Goal: Transaction & Acquisition: Purchase product/service

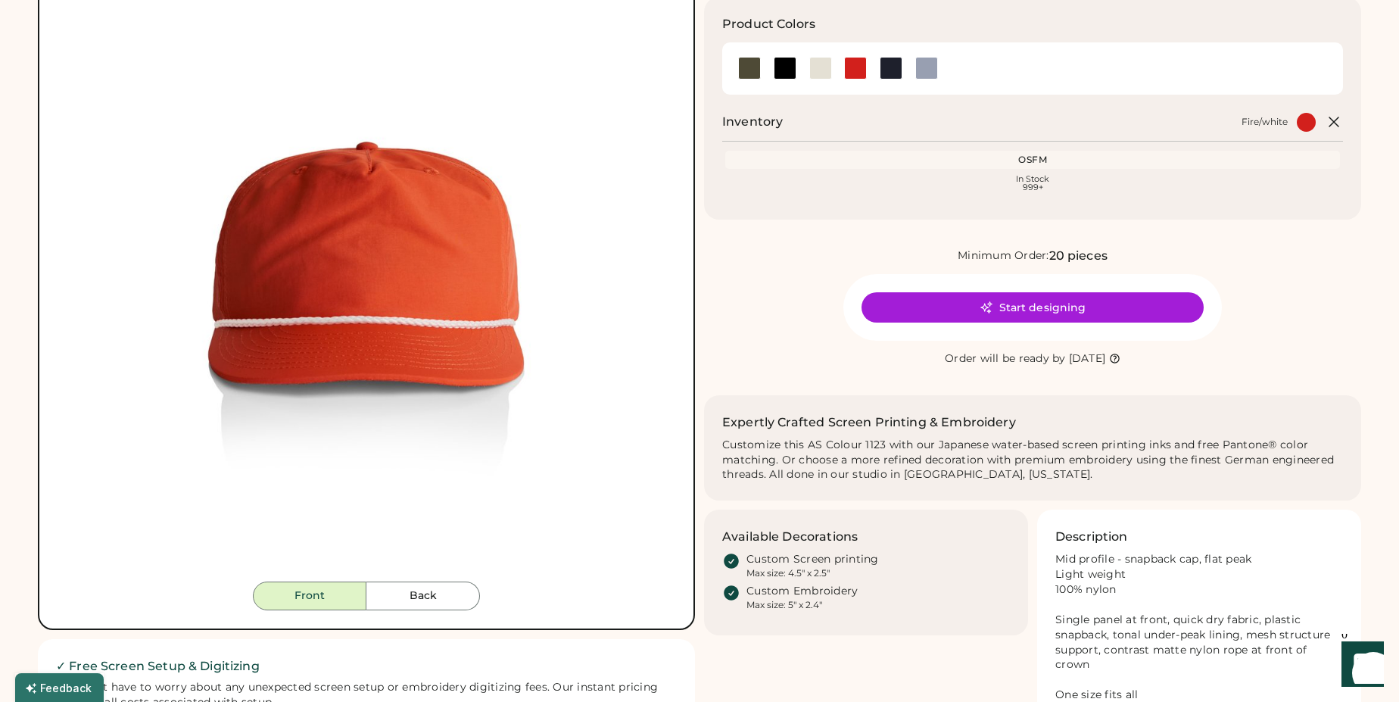
scroll to position [157, 0]
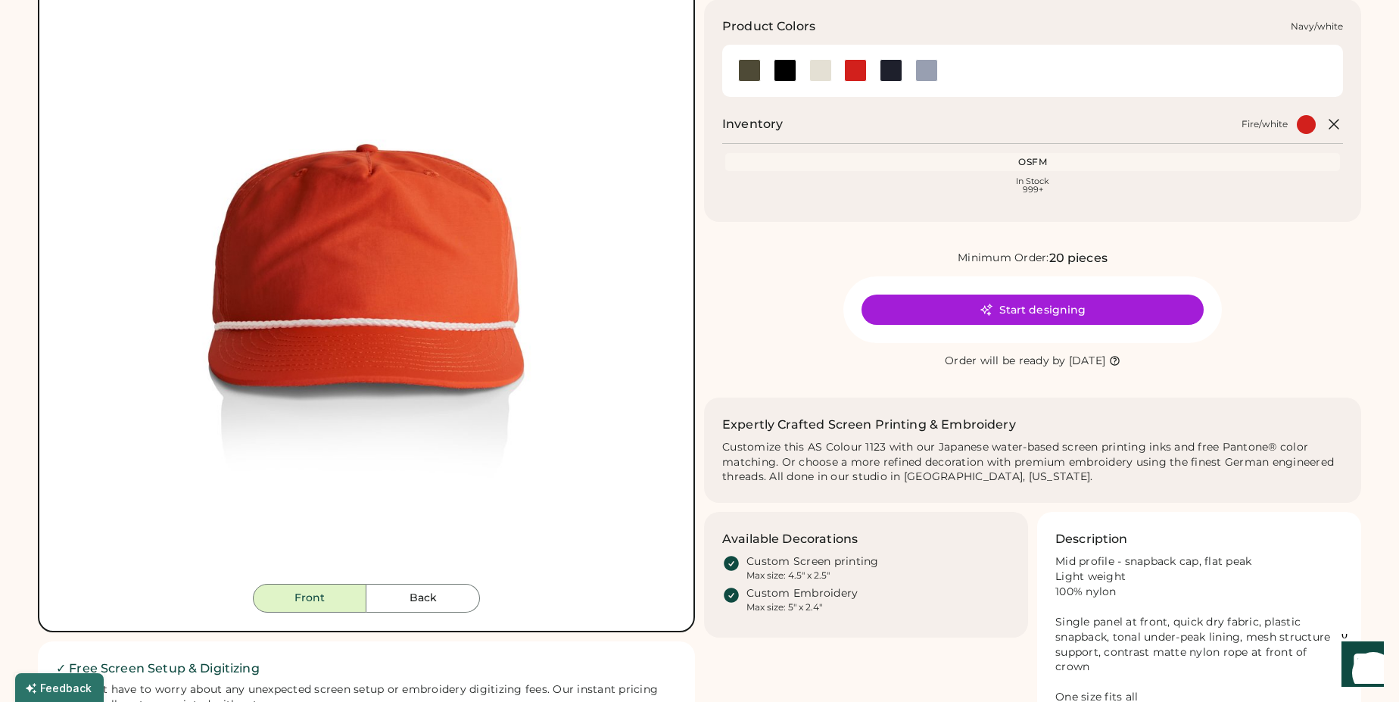
click at [901, 74] on div at bounding box center [890, 70] width 23 height 23
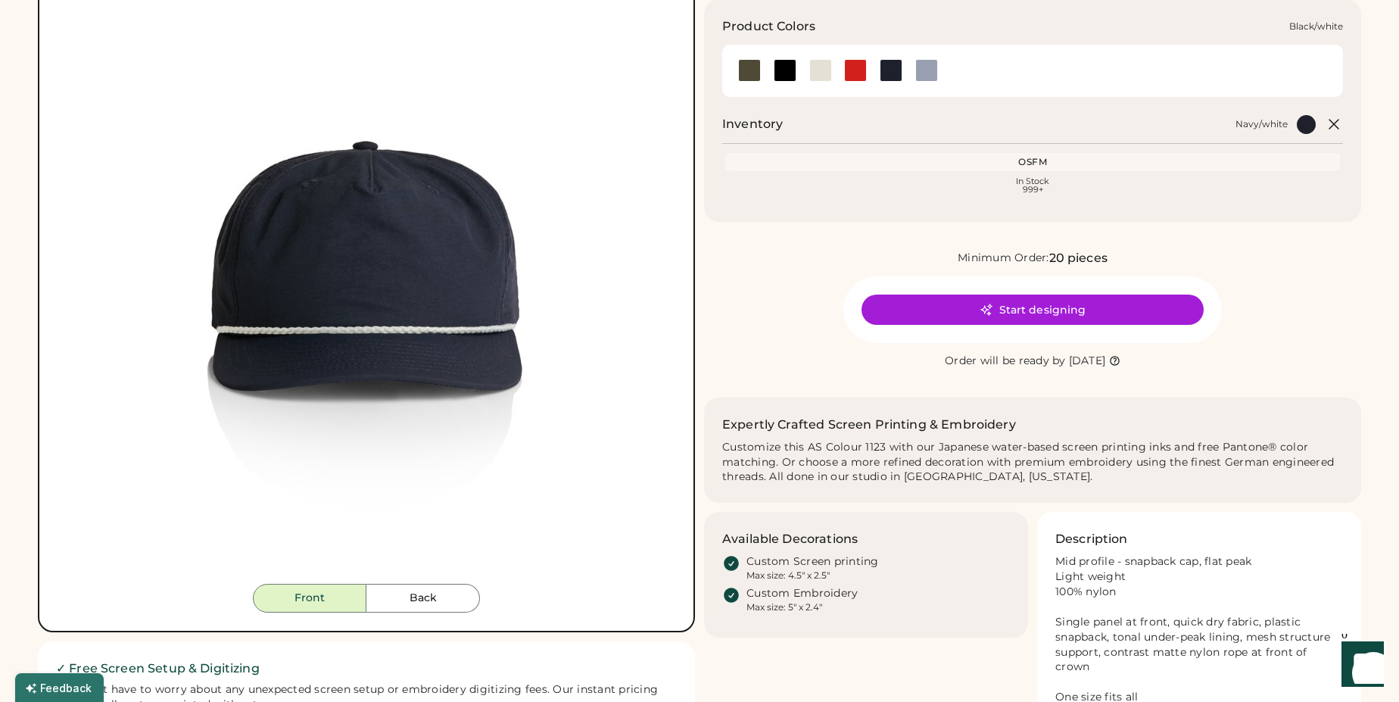
click at [780, 70] on div at bounding box center [784, 70] width 23 height 23
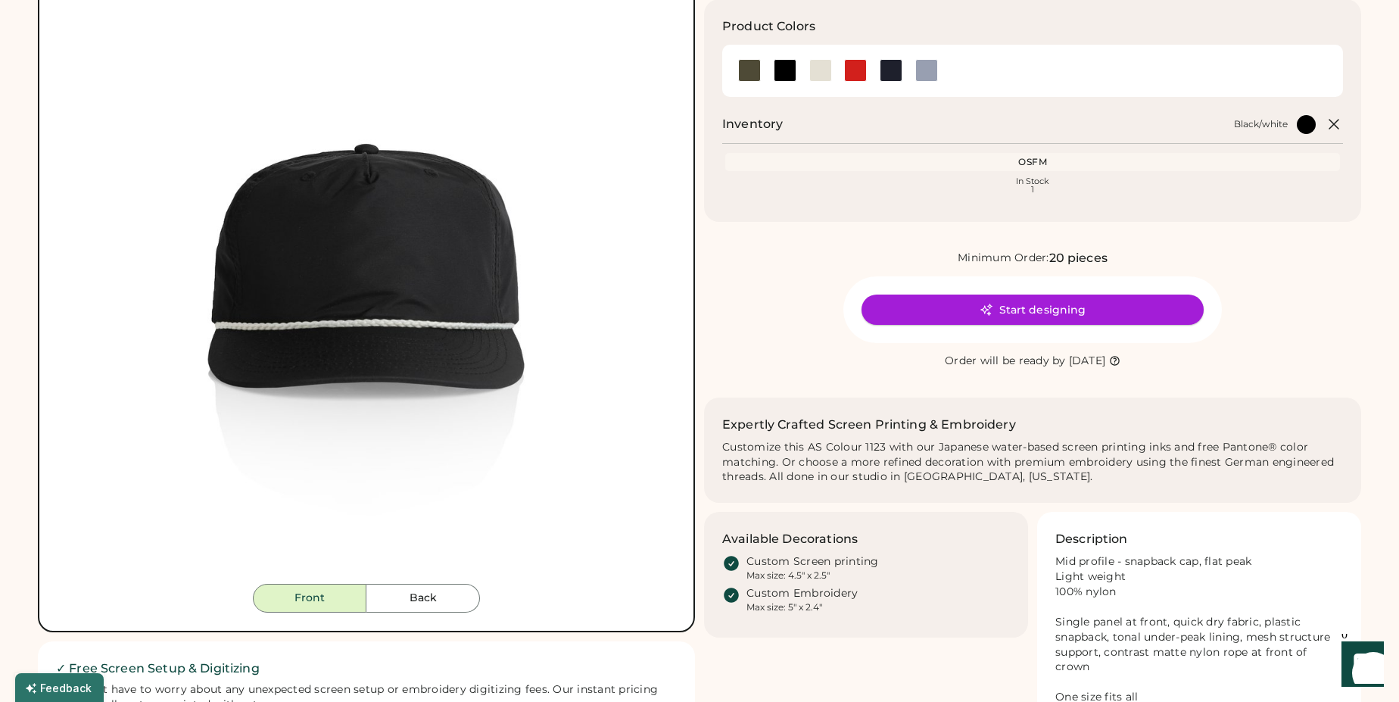
click at [978, 307] on button "Start designing" at bounding box center [1032, 309] width 342 height 30
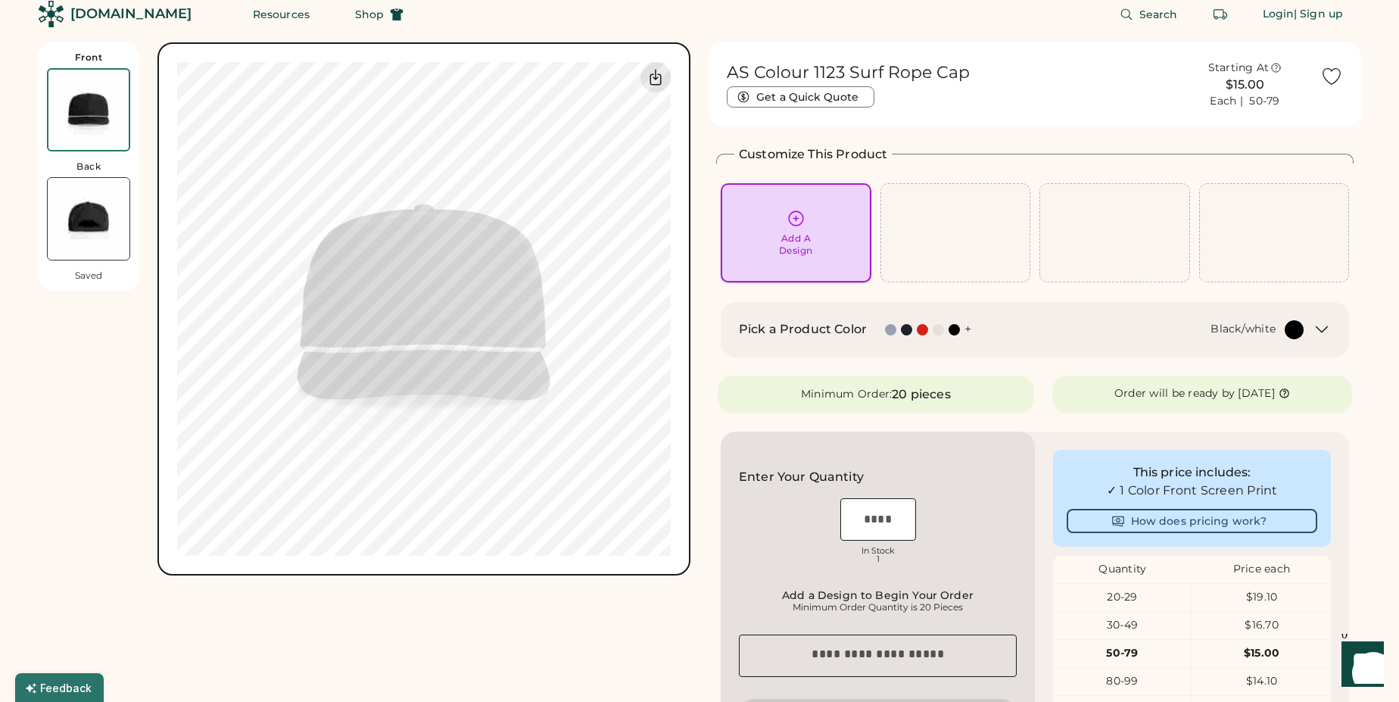
click at [808, 237] on div "Add A Design" at bounding box center [796, 244] width 34 height 24
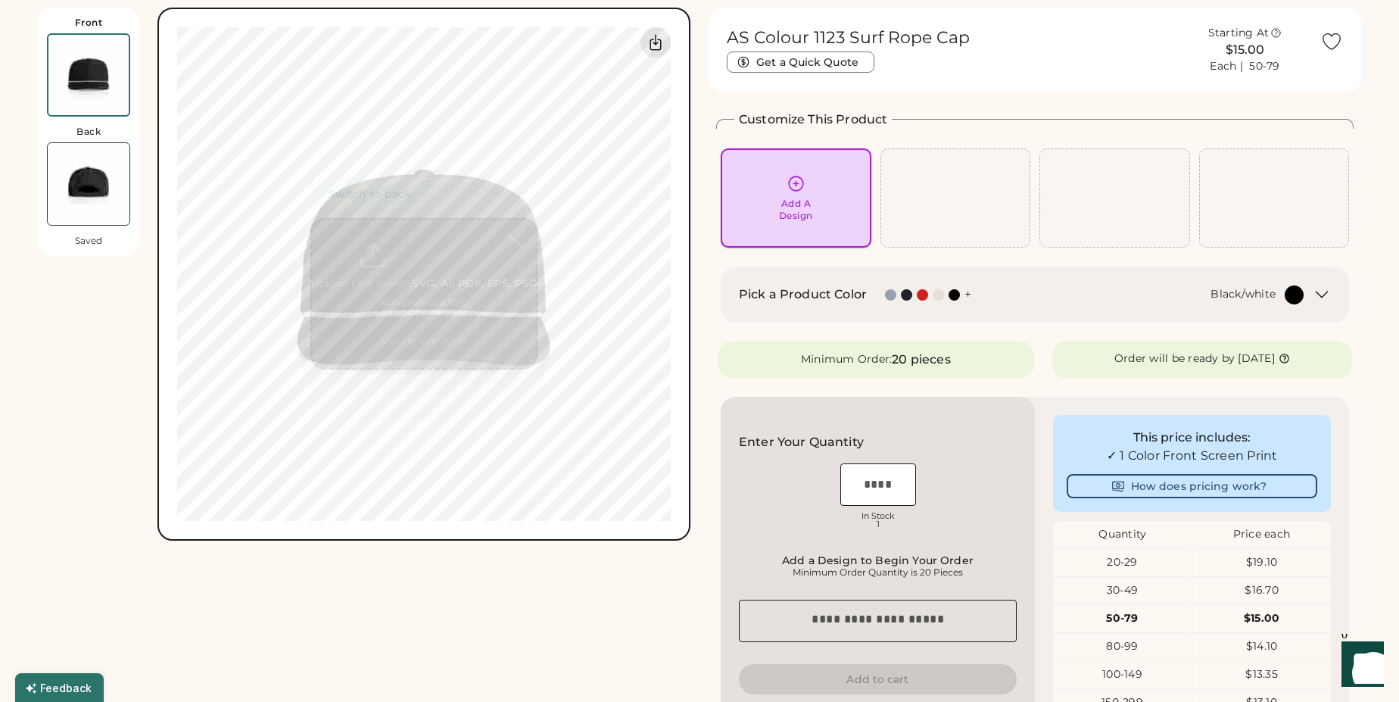
scroll to position [57, 0]
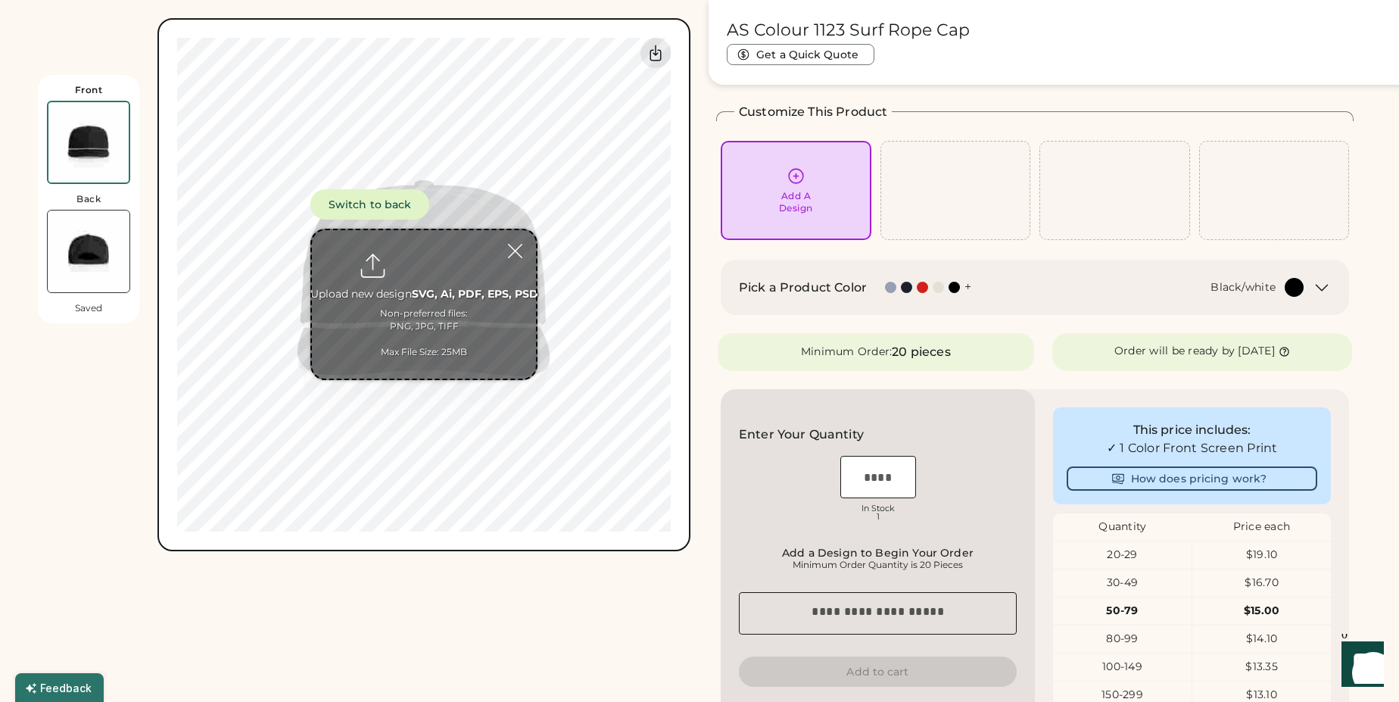
type input "**********"
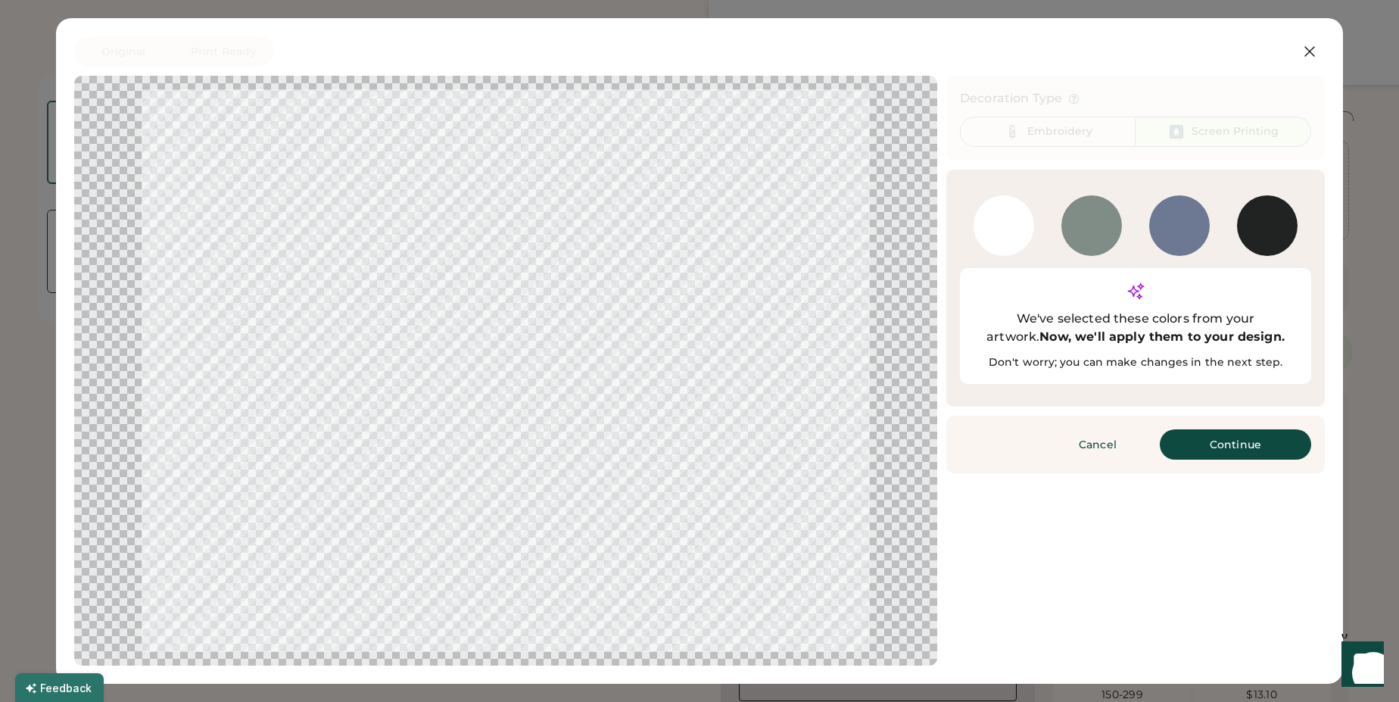
scroll to position [58, 0]
click at [1202, 429] on button "Continue" at bounding box center [1234, 444] width 151 height 30
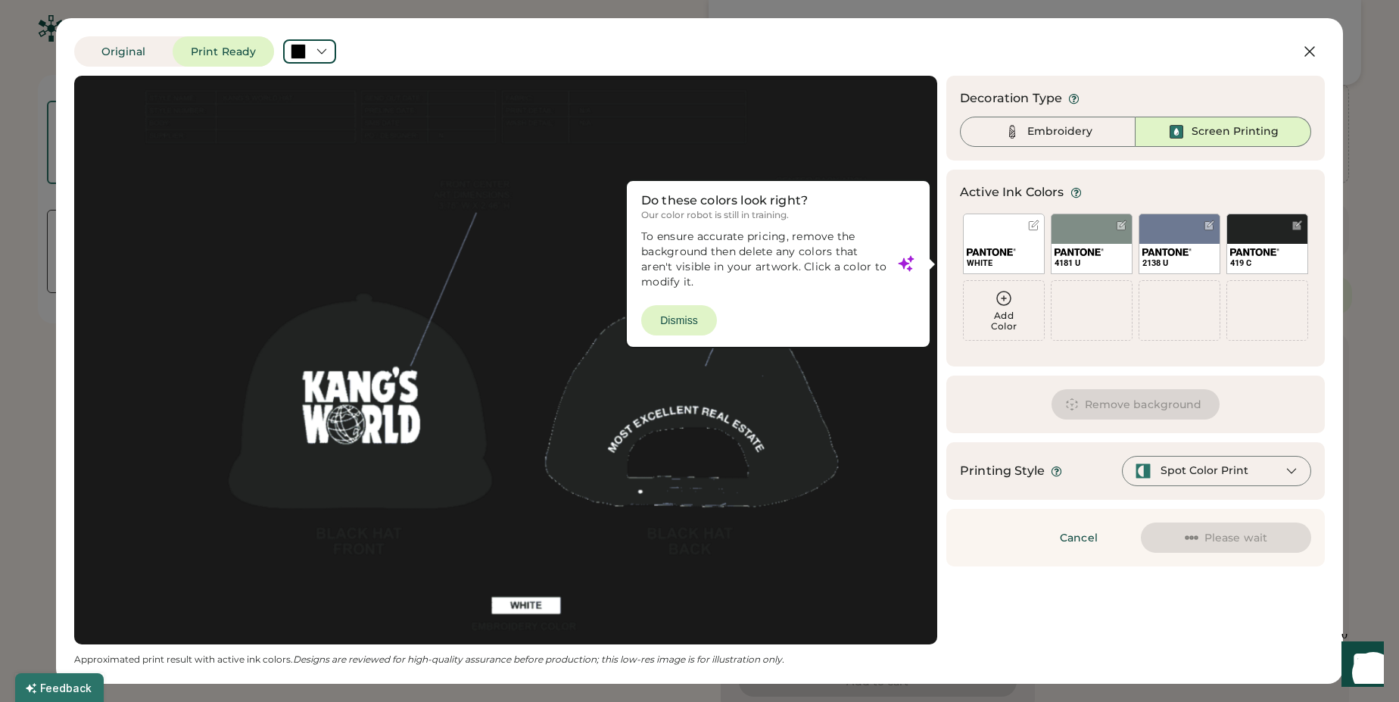
scroll to position [102, 0]
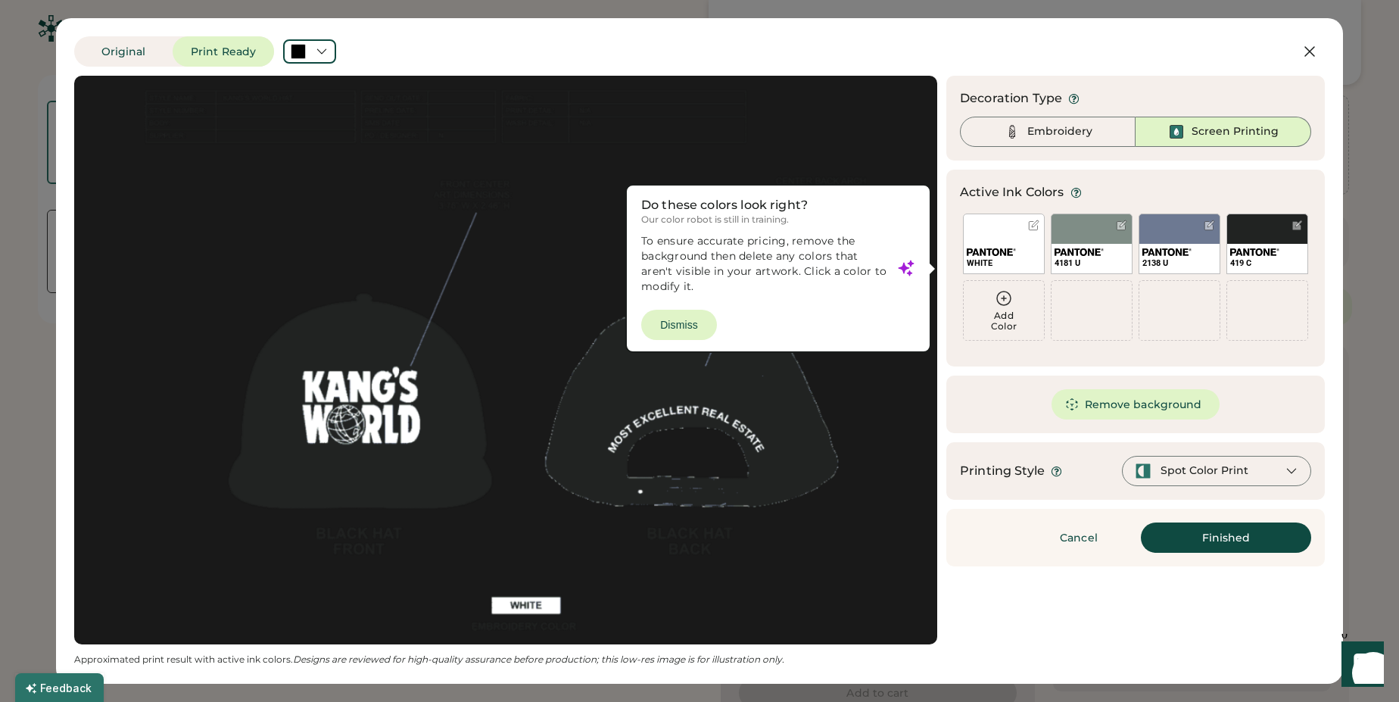
click at [684, 319] on div at bounding box center [505, 359] width 835 height 541
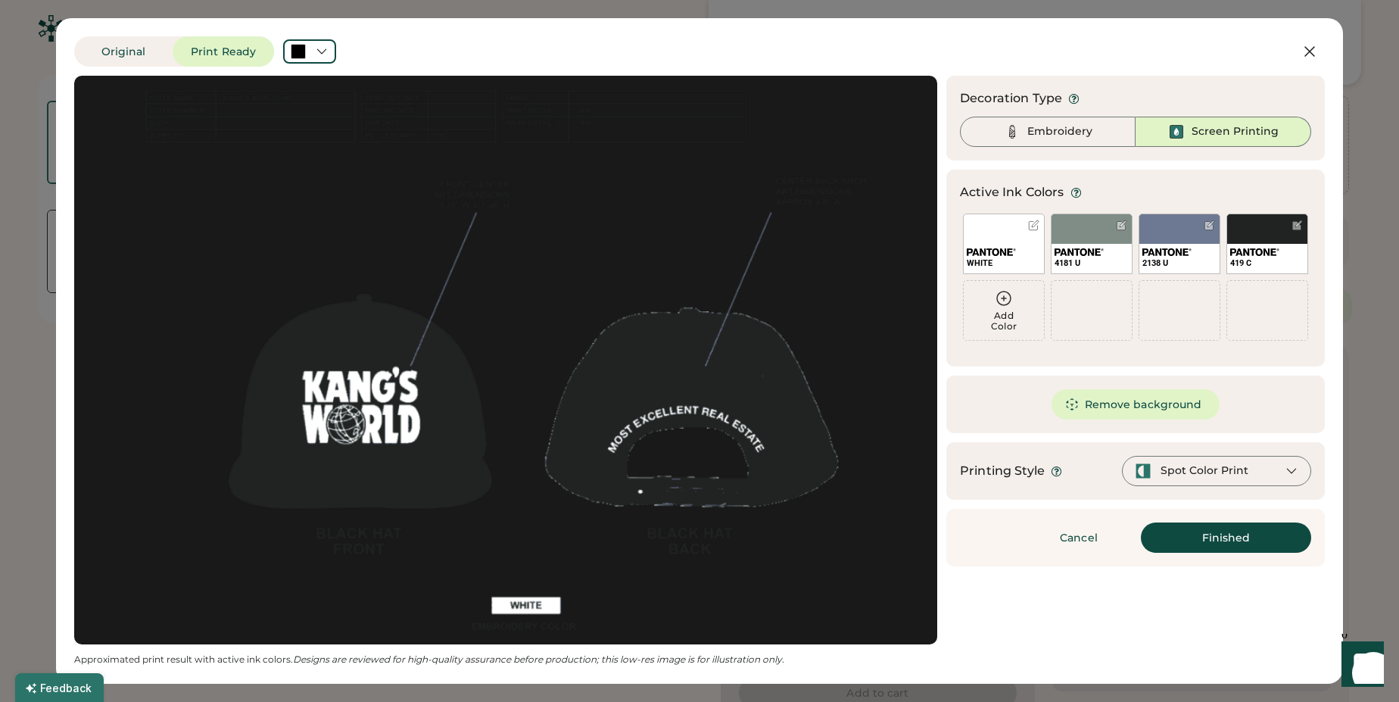
scroll to position [0, 0]
click at [996, 234] on div "WHITE" at bounding box center [1004, 243] width 82 height 61
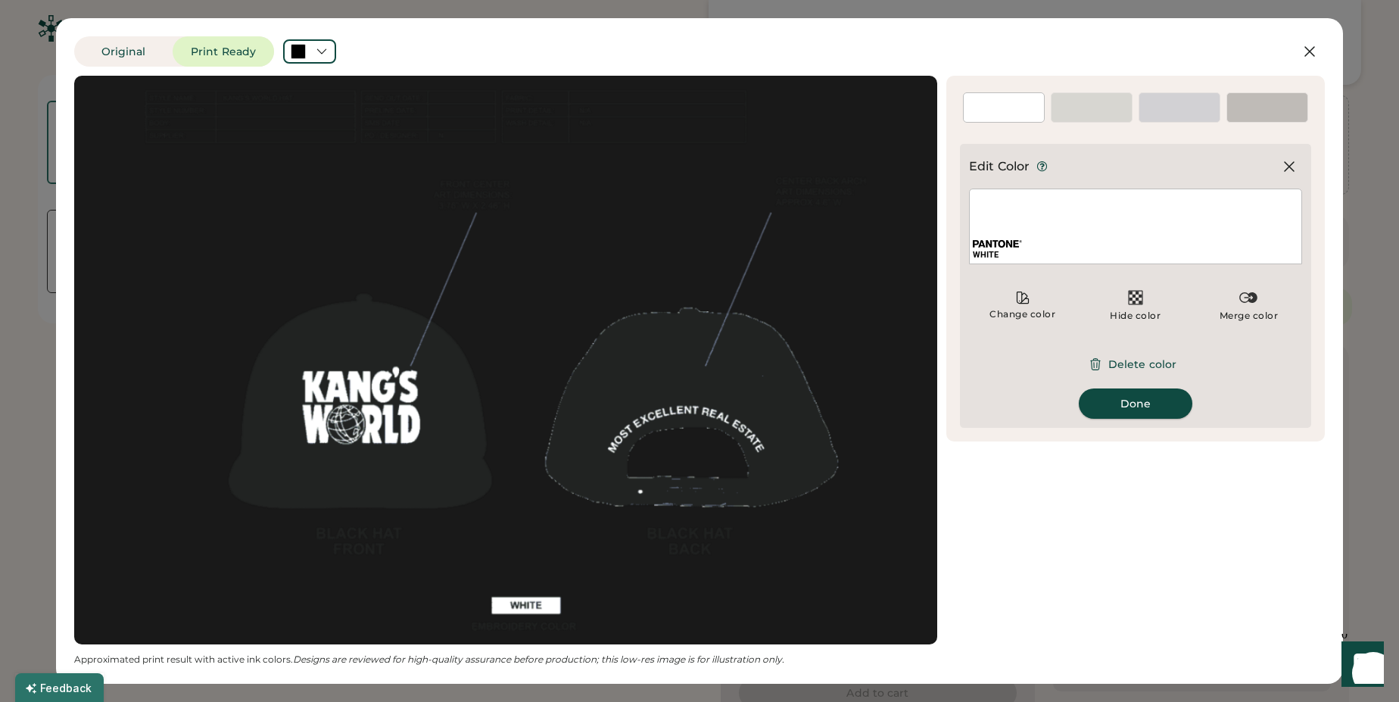
click at [1114, 404] on button "Done" at bounding box center [1135, 403] width 114 height 30
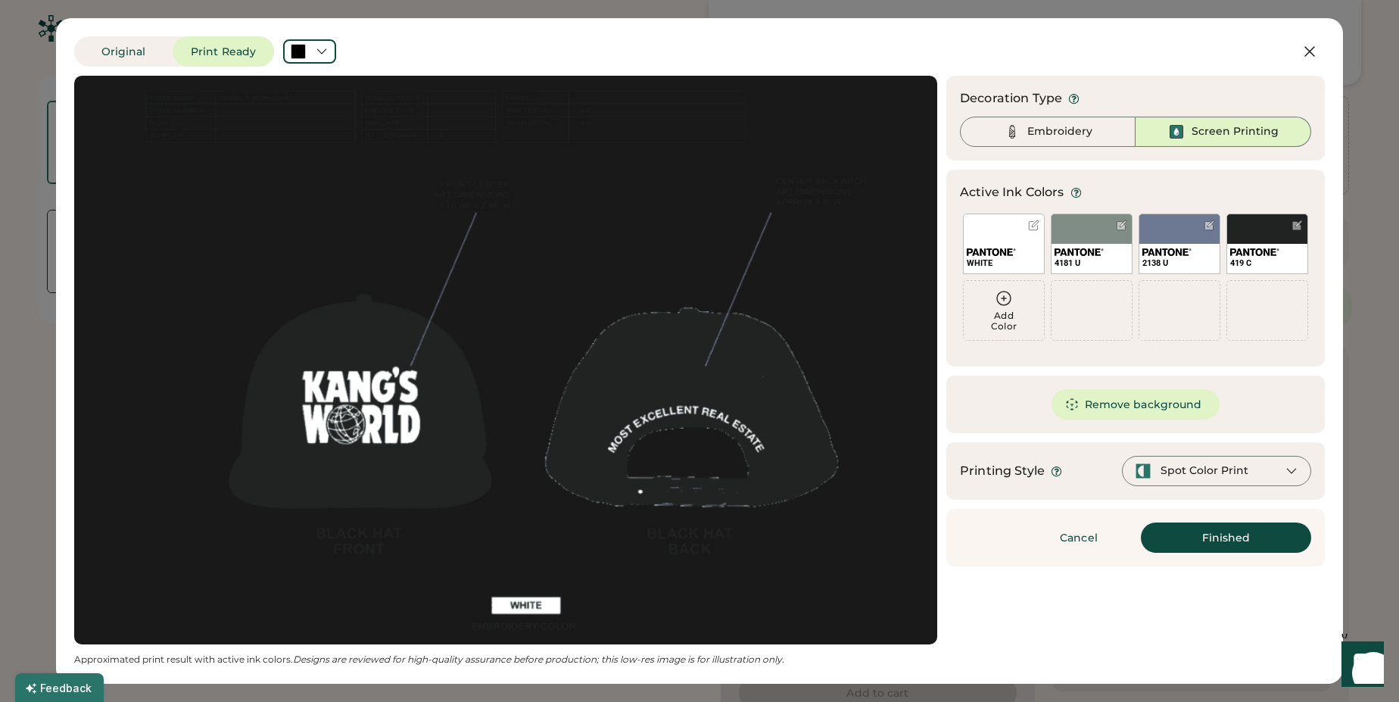
click at [754, 100] on div at bounding box center [505, 359] width 835 height 541
click at [1187, 540] on button "Finished" at bounding box center [1225, 537] width 170 height 30
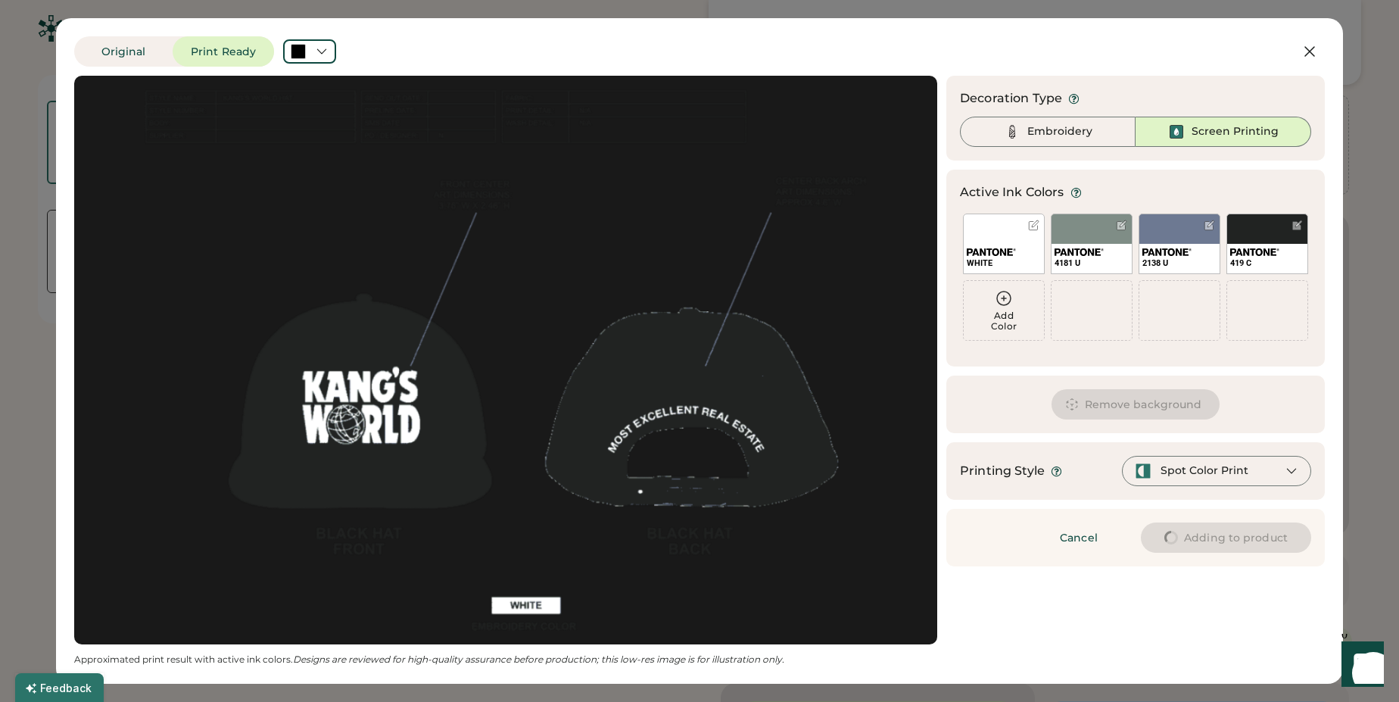
type input "****"
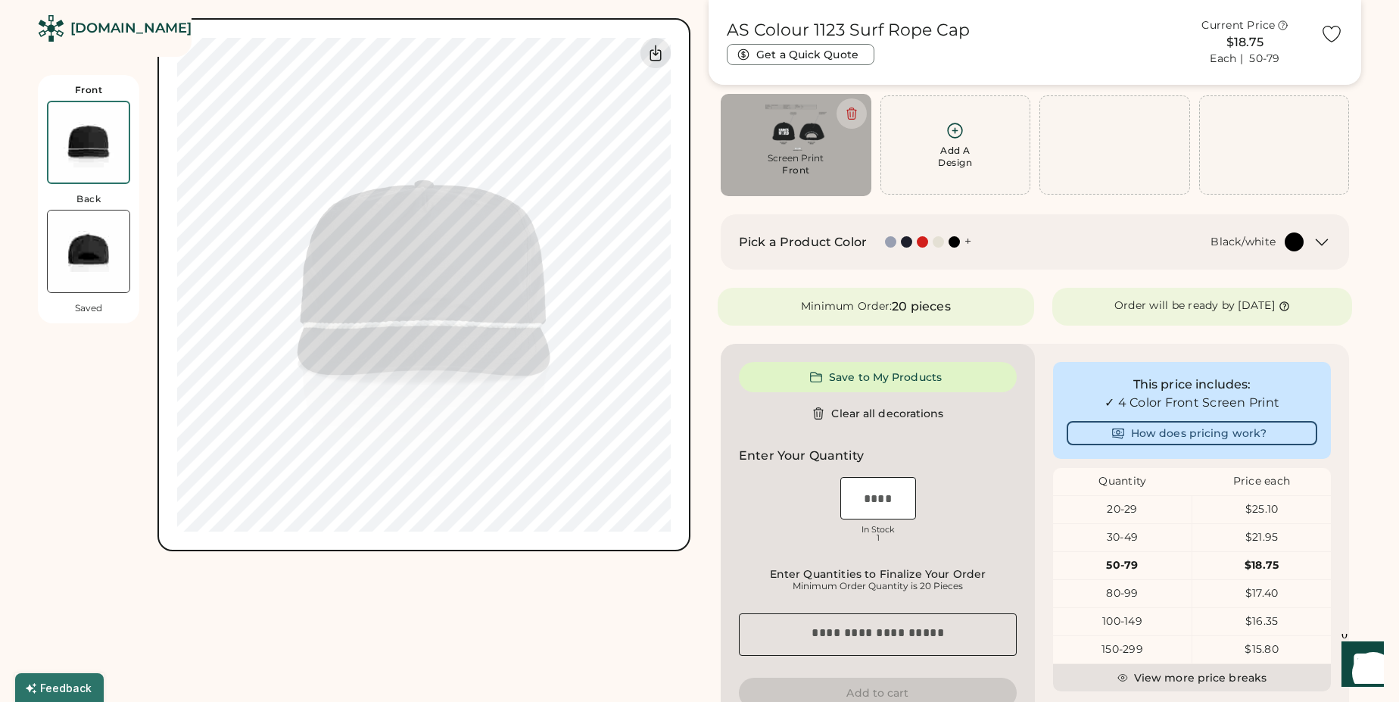
type input "****"
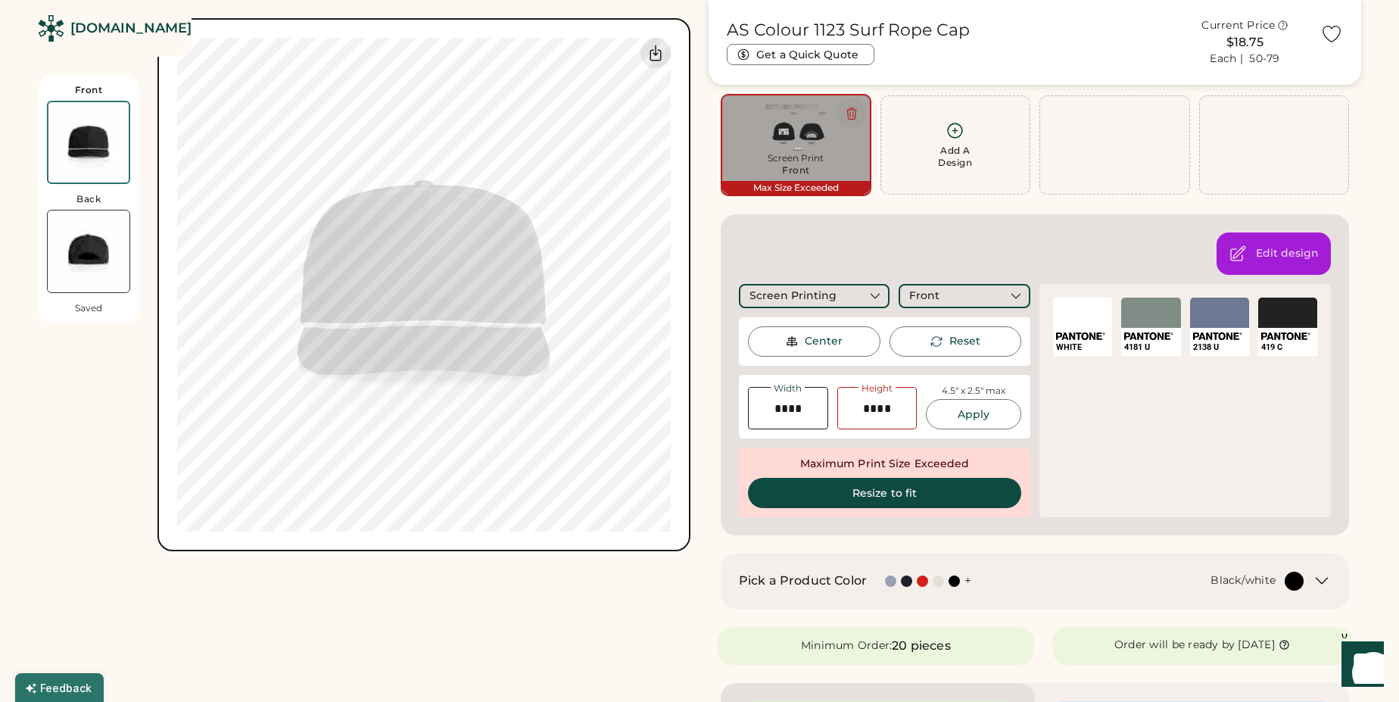
click at [851, 117] on icon at bounding box center [852, 114] width 14 height 14
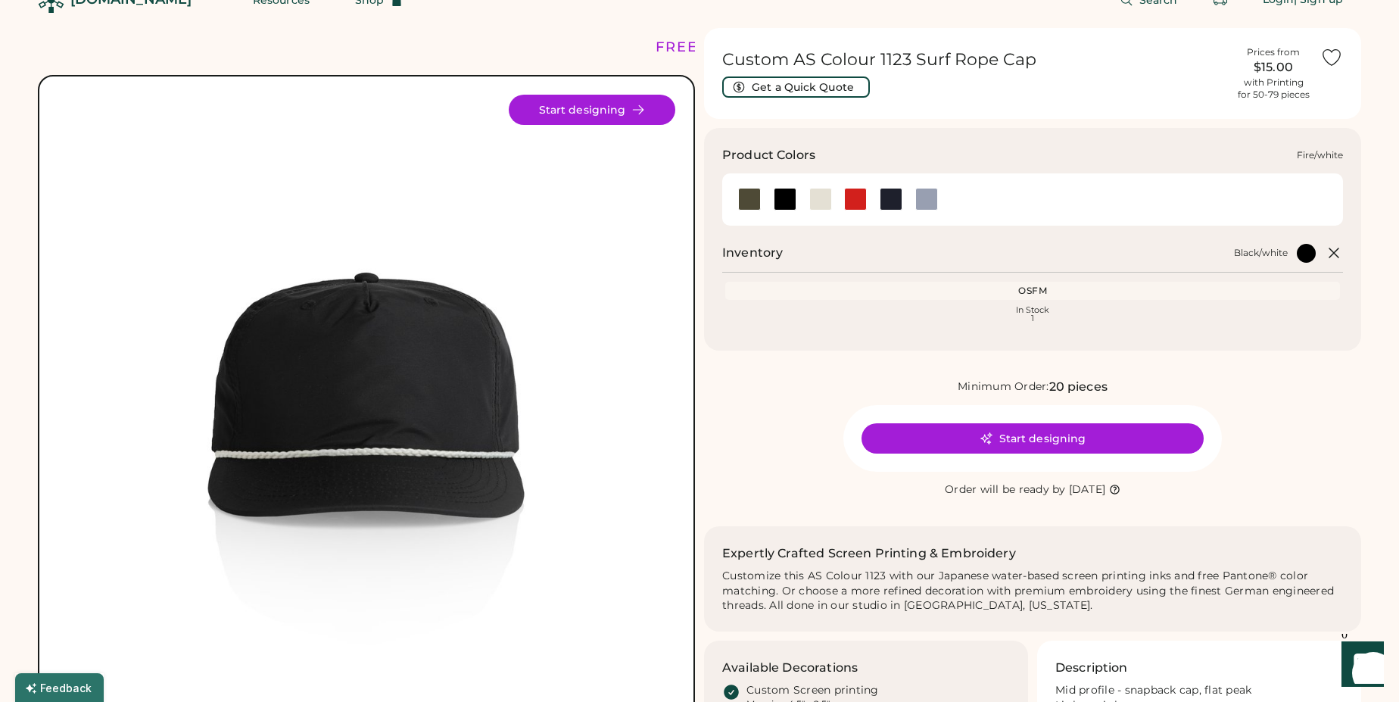
scroll to position [2, 0]
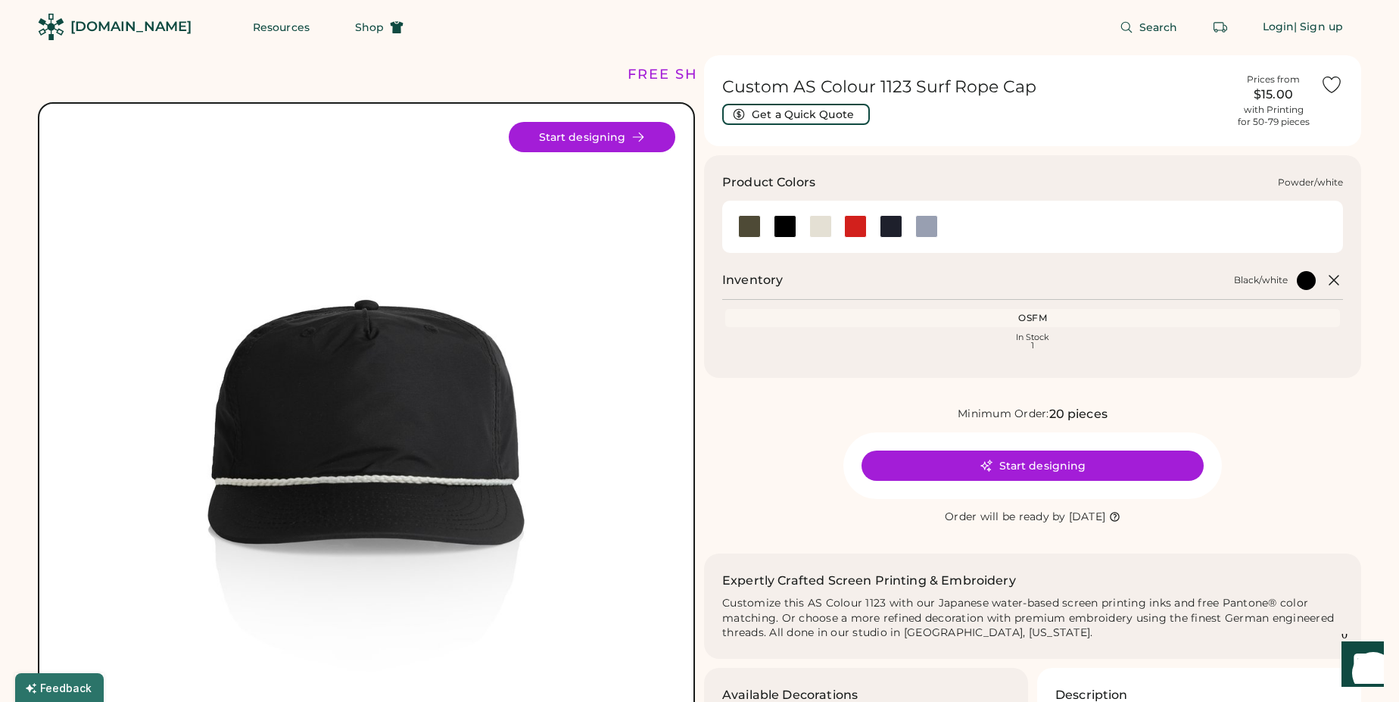
click at [913, 226] on div at bounding box center [926, 226] width 36 height 23
click at [919, 225] on div at bounding box center [926, 226] width 23 height 23
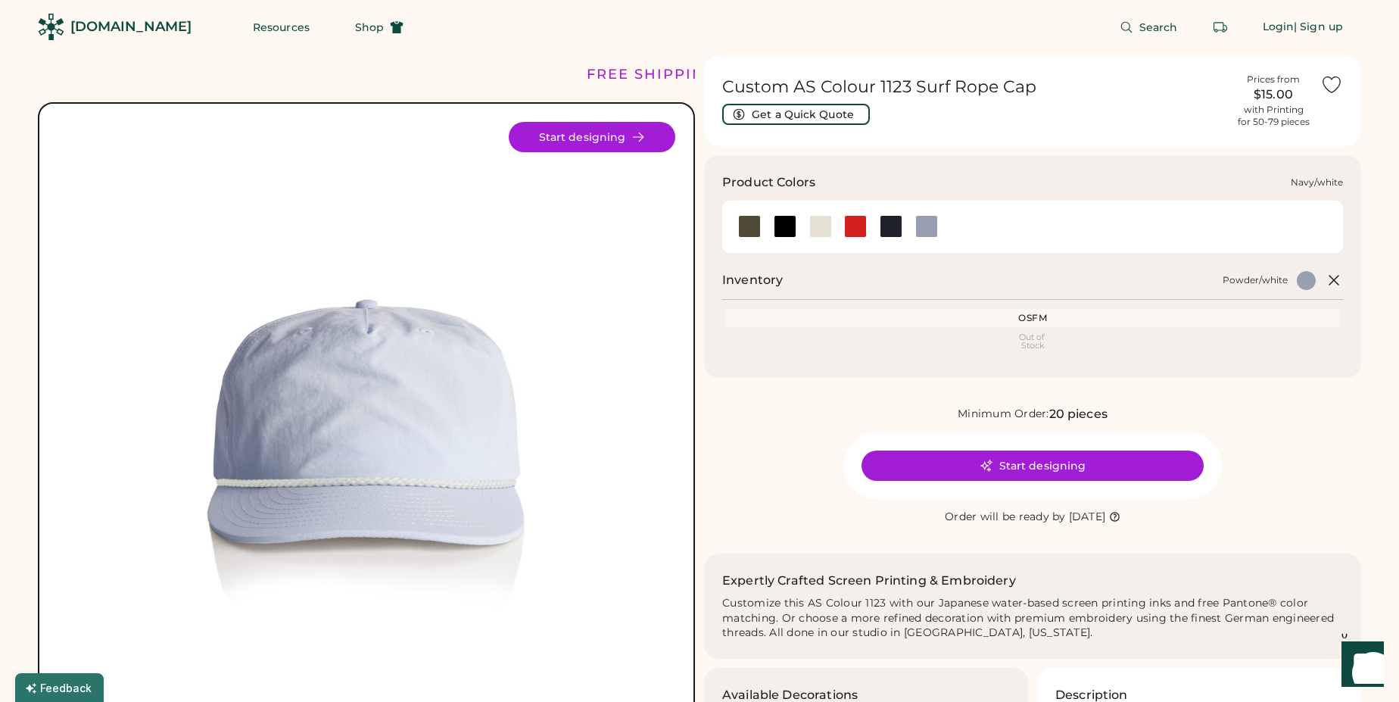
click at [896, 226] on div at bounding box center [890, 226] width 23 height 23
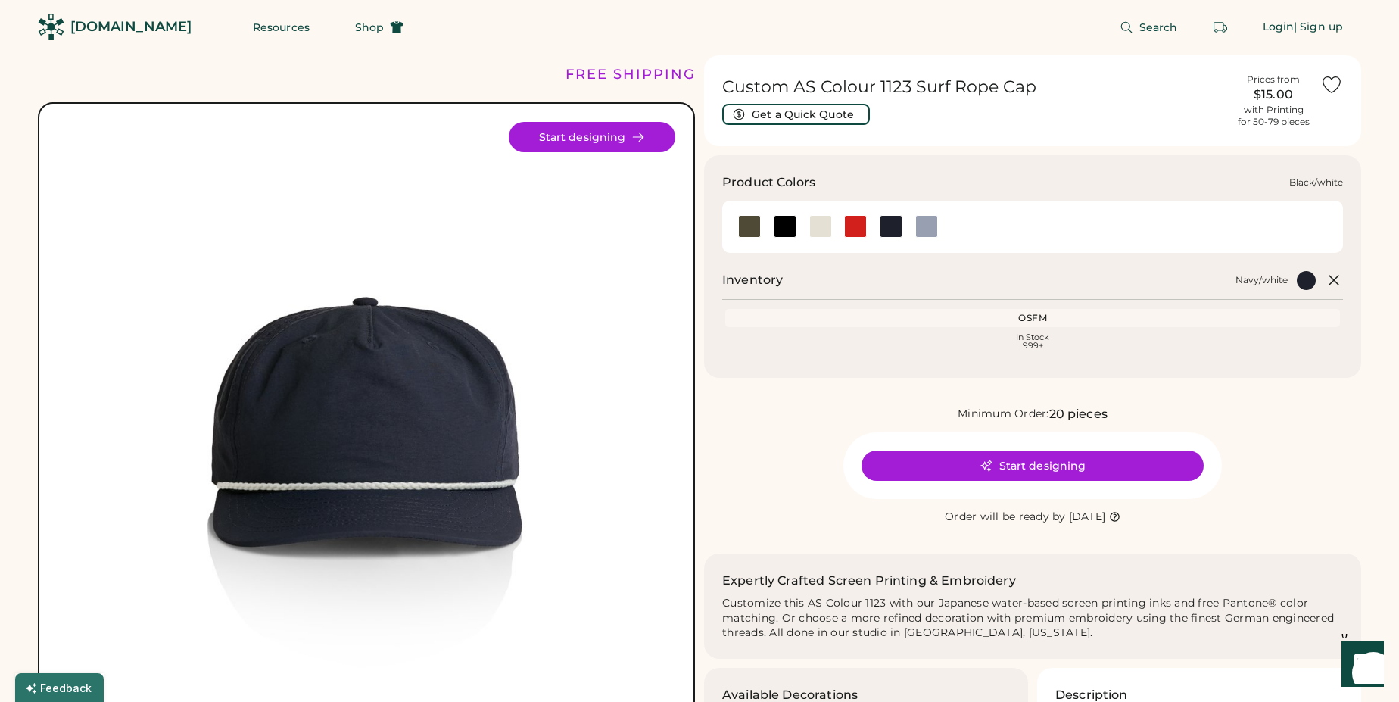
click at [774, 226] on div at bounding box center [784, 226] width 23 height 23
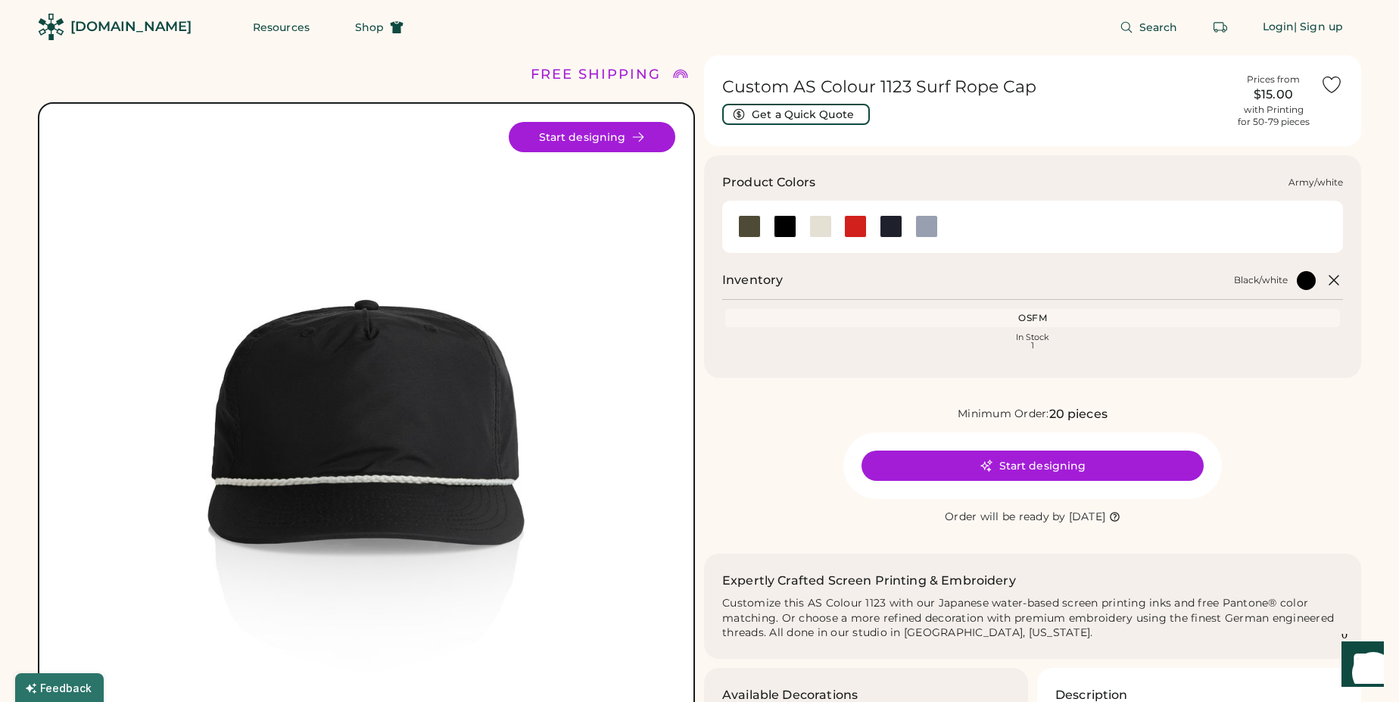
click at [758, 229] on div at bounding box center [749, 226] width 23 height 23
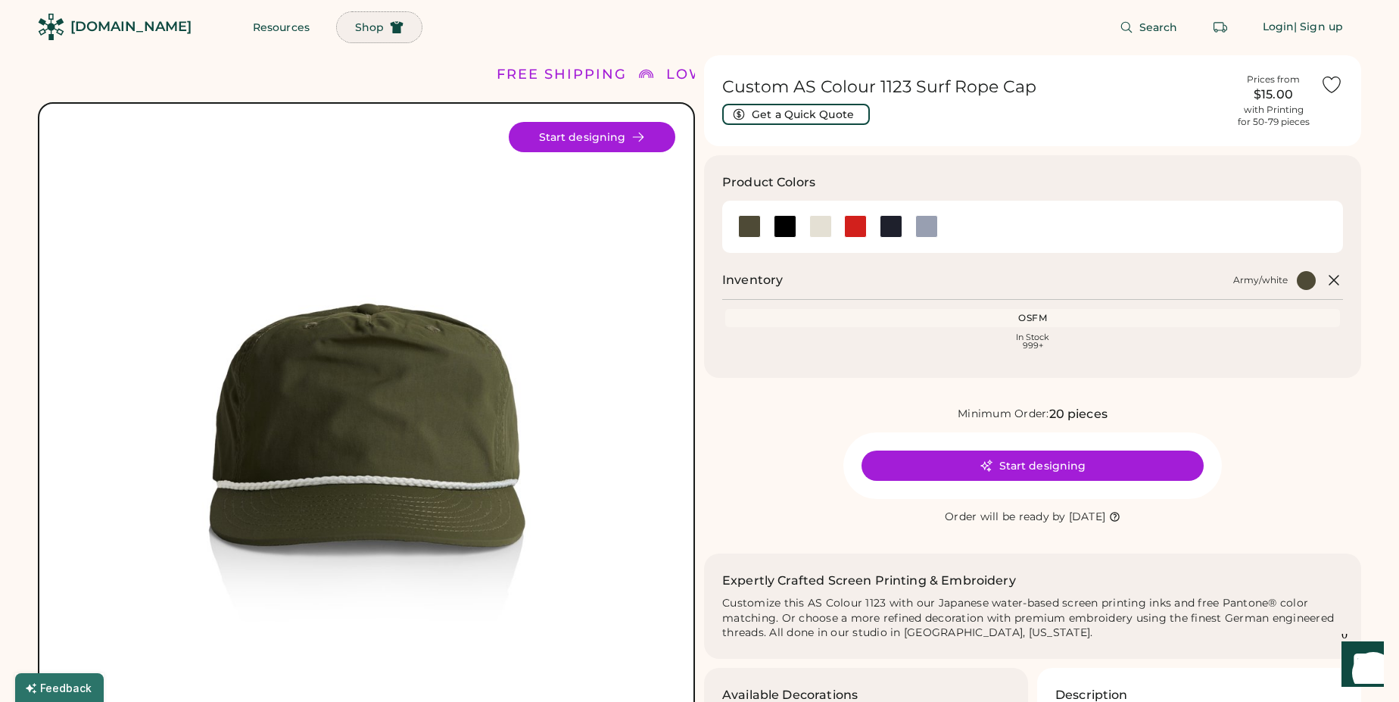
click at [355, 29] on span "Shop" at bounding box center [369, 27] width 29 height 11
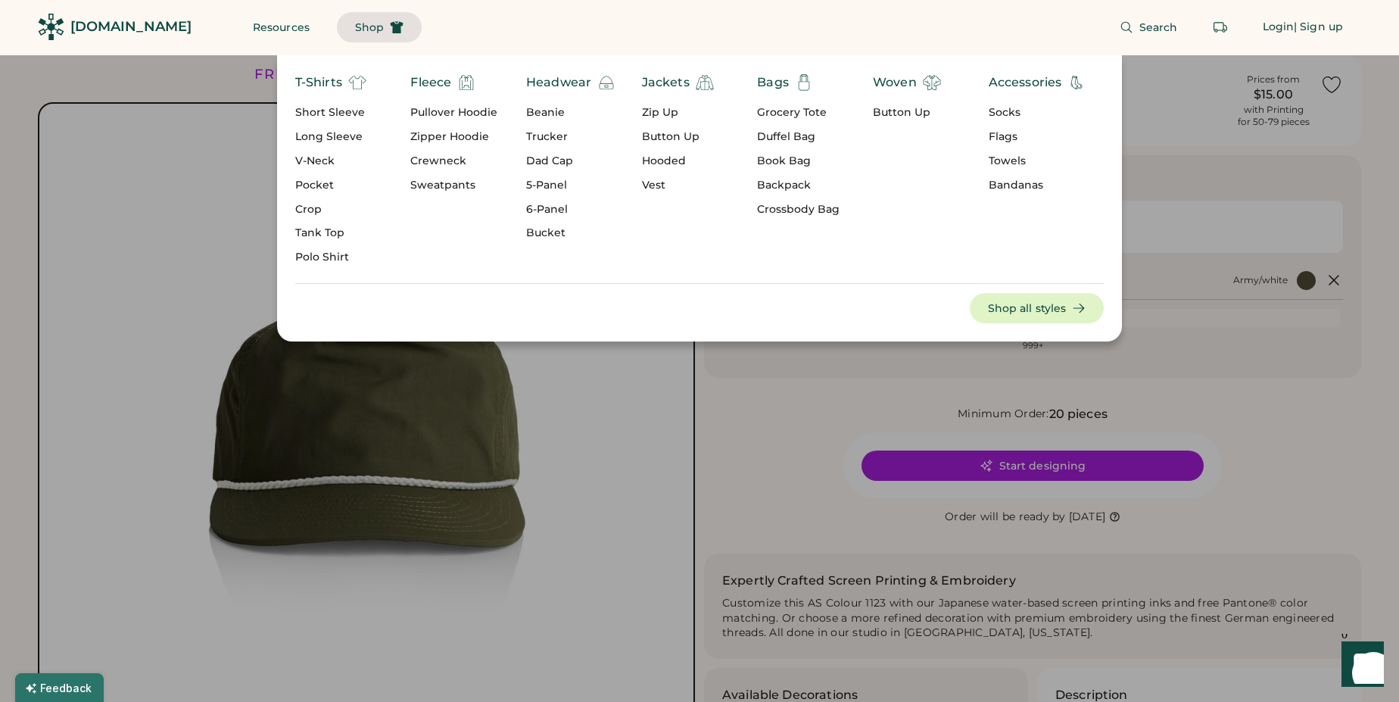
click at [558, 187] on div "5-Panel" at bounding box center [570, 185] width 89 height 15
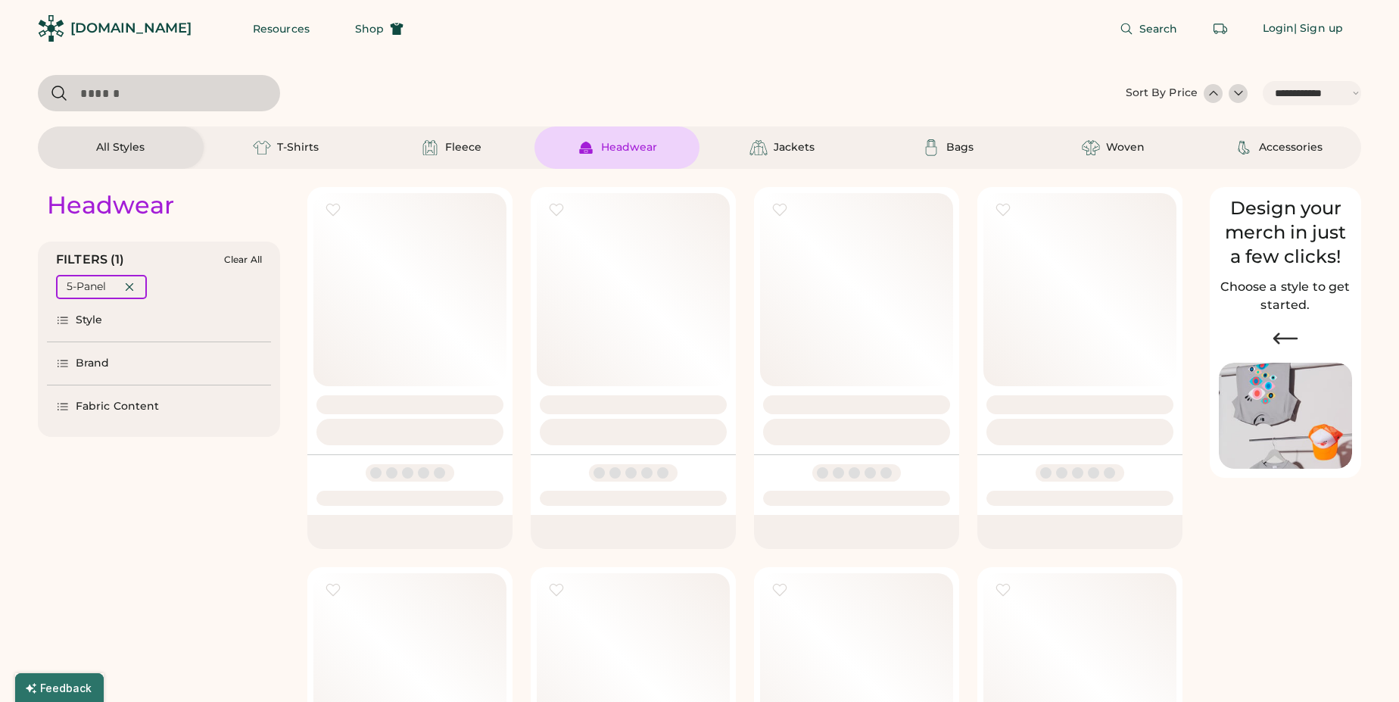
select select "*****"
select select "*"
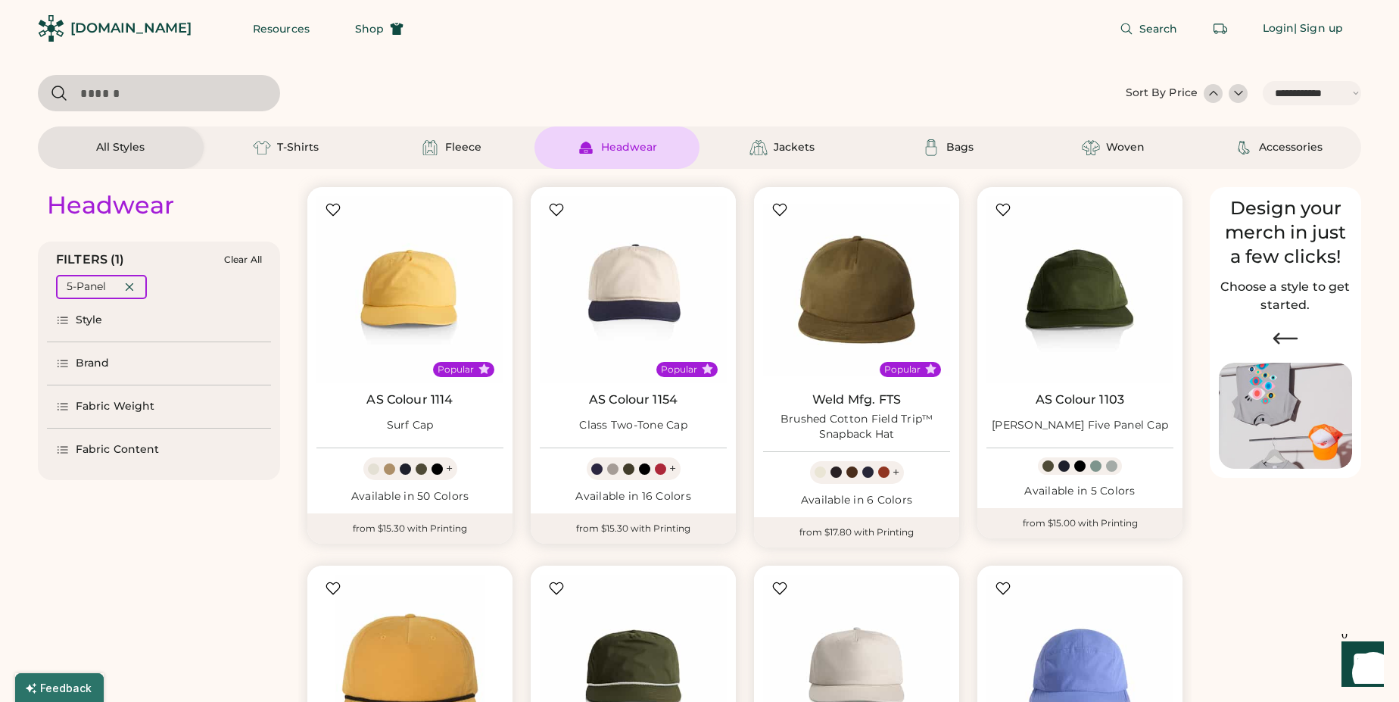
scroll to position [6, 0]
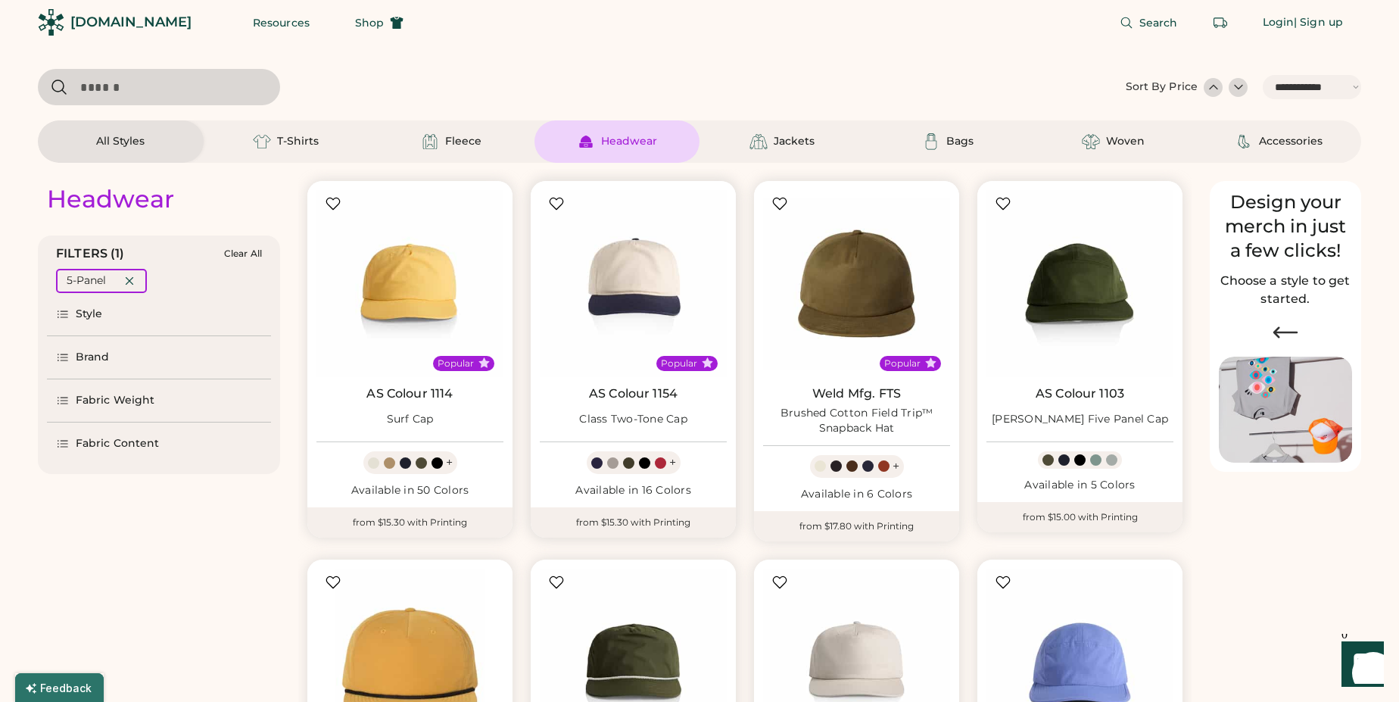
select select "*****"
select select "*"
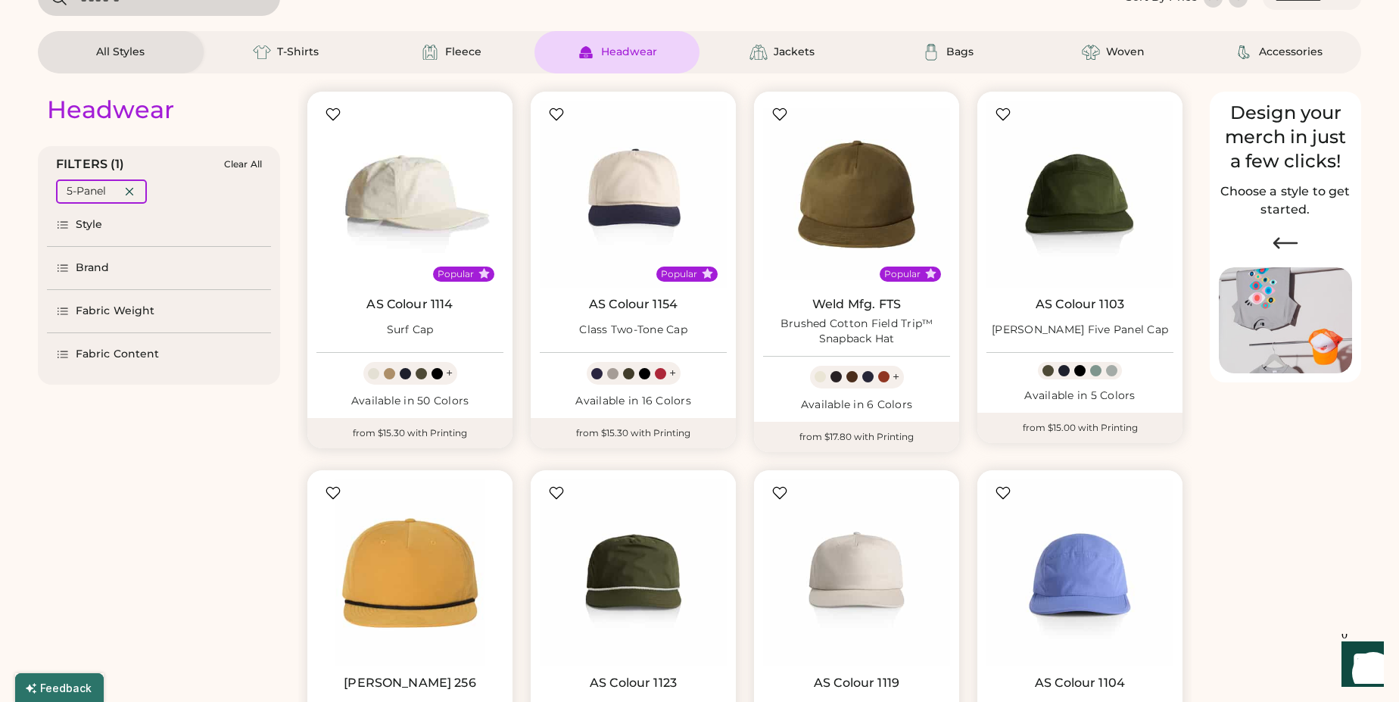
scroll to position [88, 0]
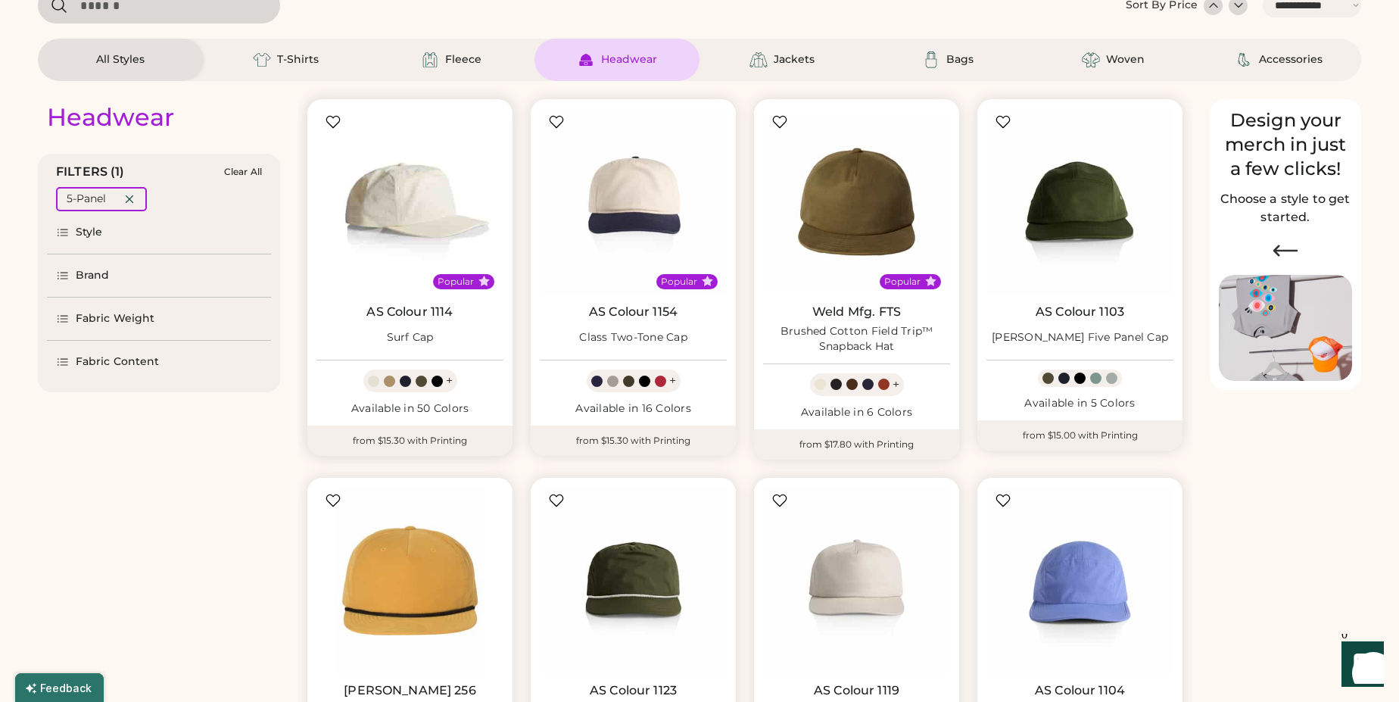
click at [409, 182] on img at bounding box center [409, 201] width 187 height 187
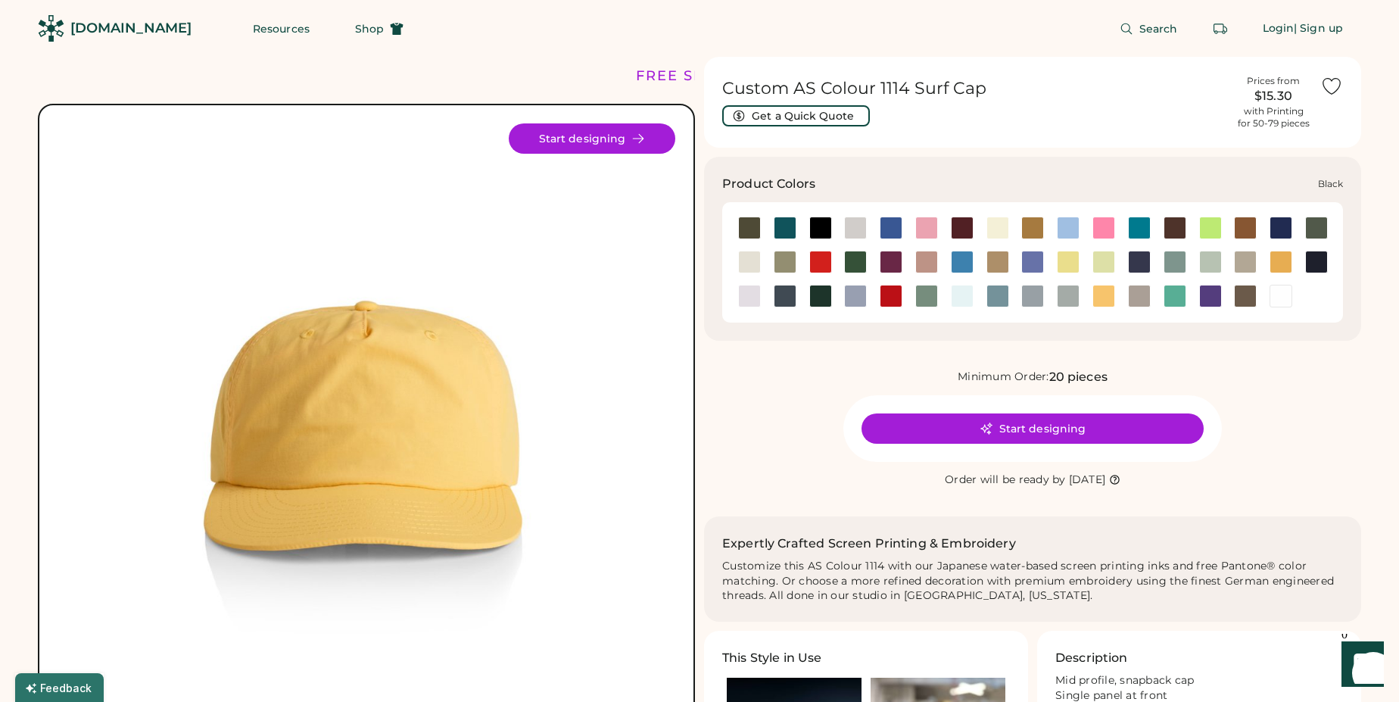
click at [821, 222] on div at bounding box center [820, 227] width 23 height 23
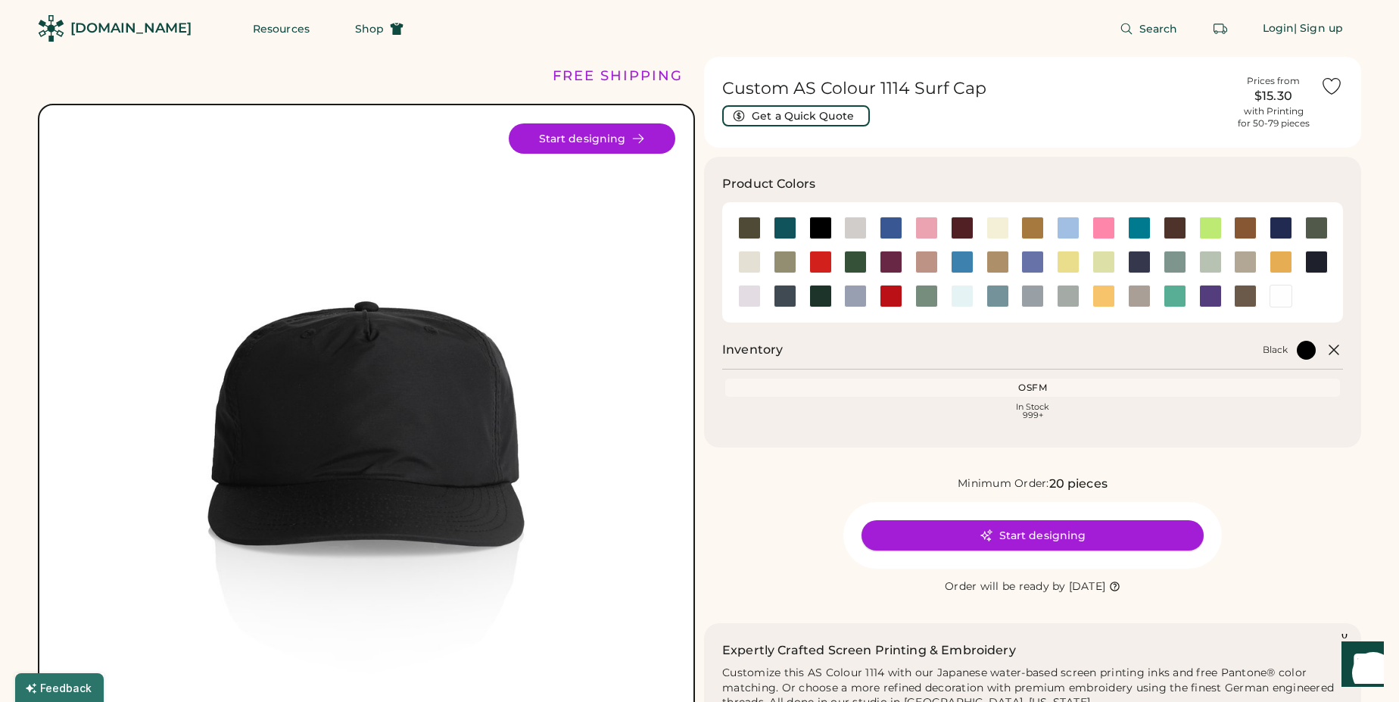
click at [1085, 540] on button "Start designing" at bounding box center [1032, 535] width 342 height 30
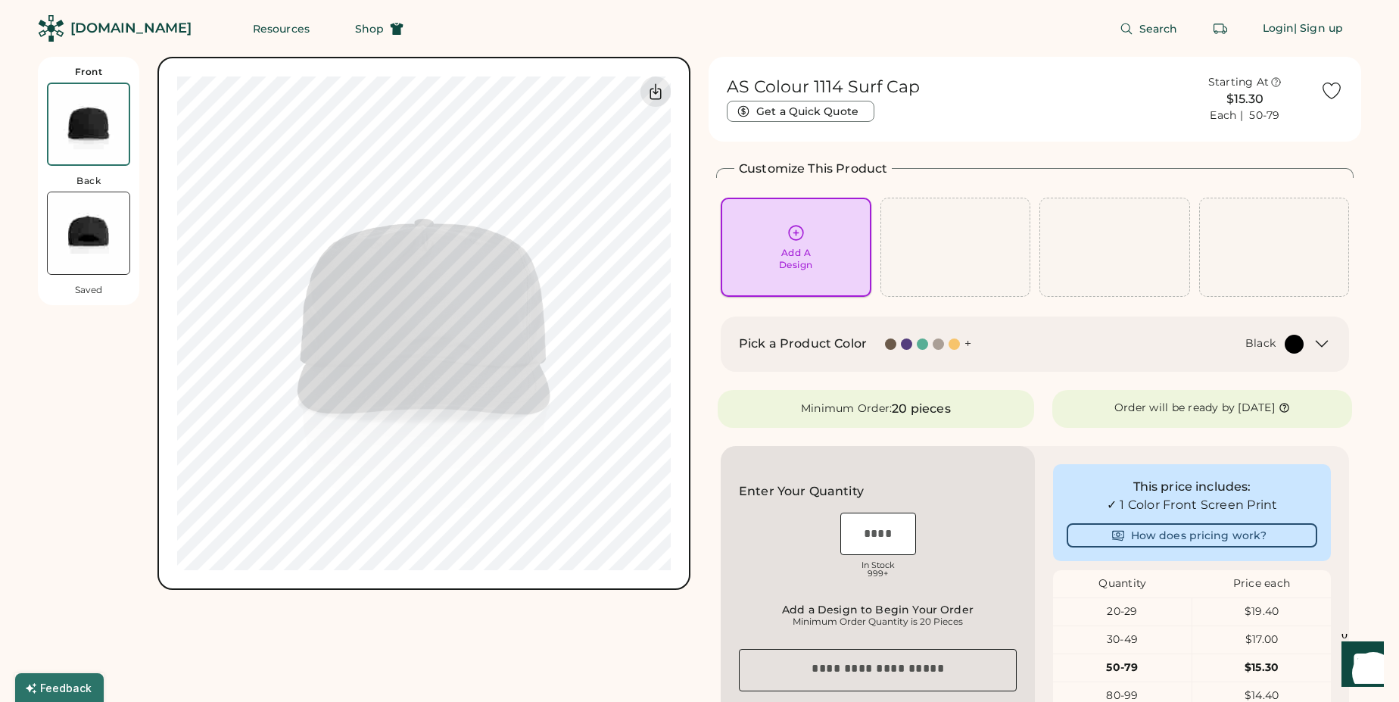
click at [775, 238] on div "Add A Design" at bounding box center [795, 247] width 129 height 48
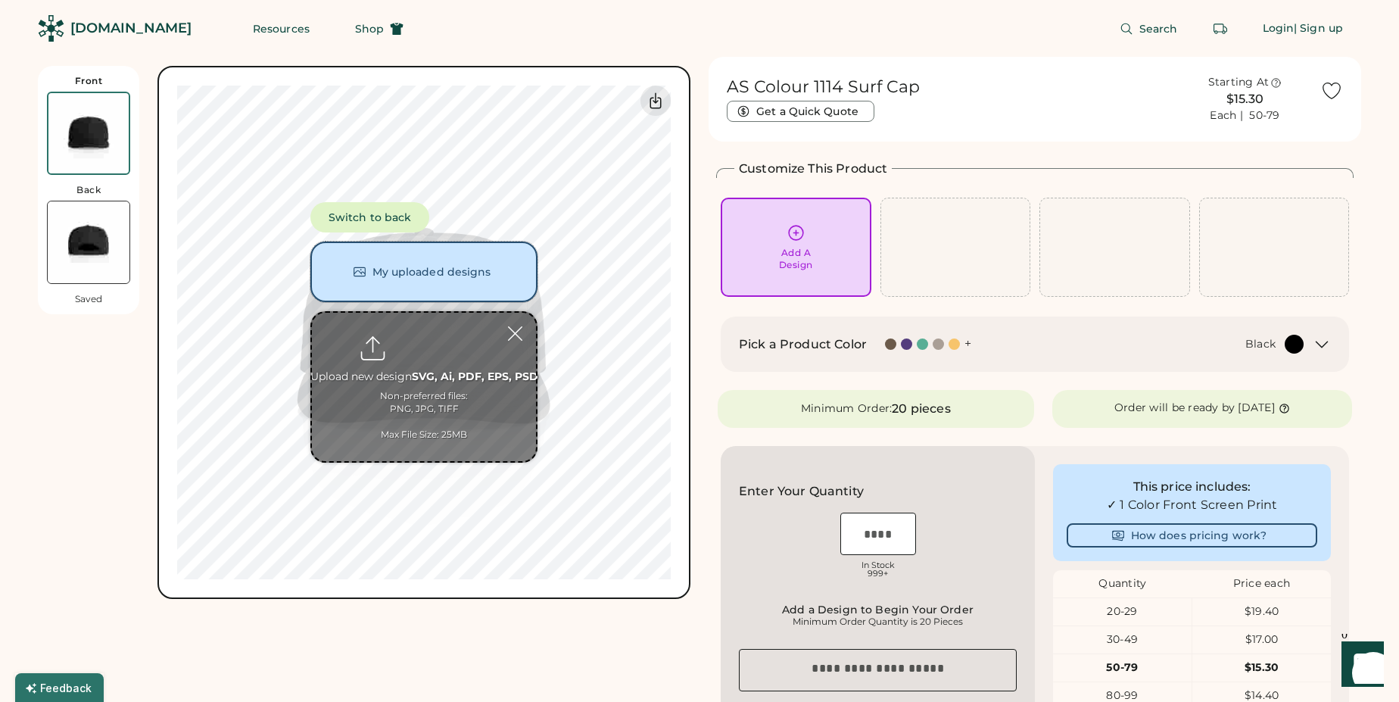
click at [499, 257] on button "My uploaded designs" at bounding box center [423, 271] width 227 height 61
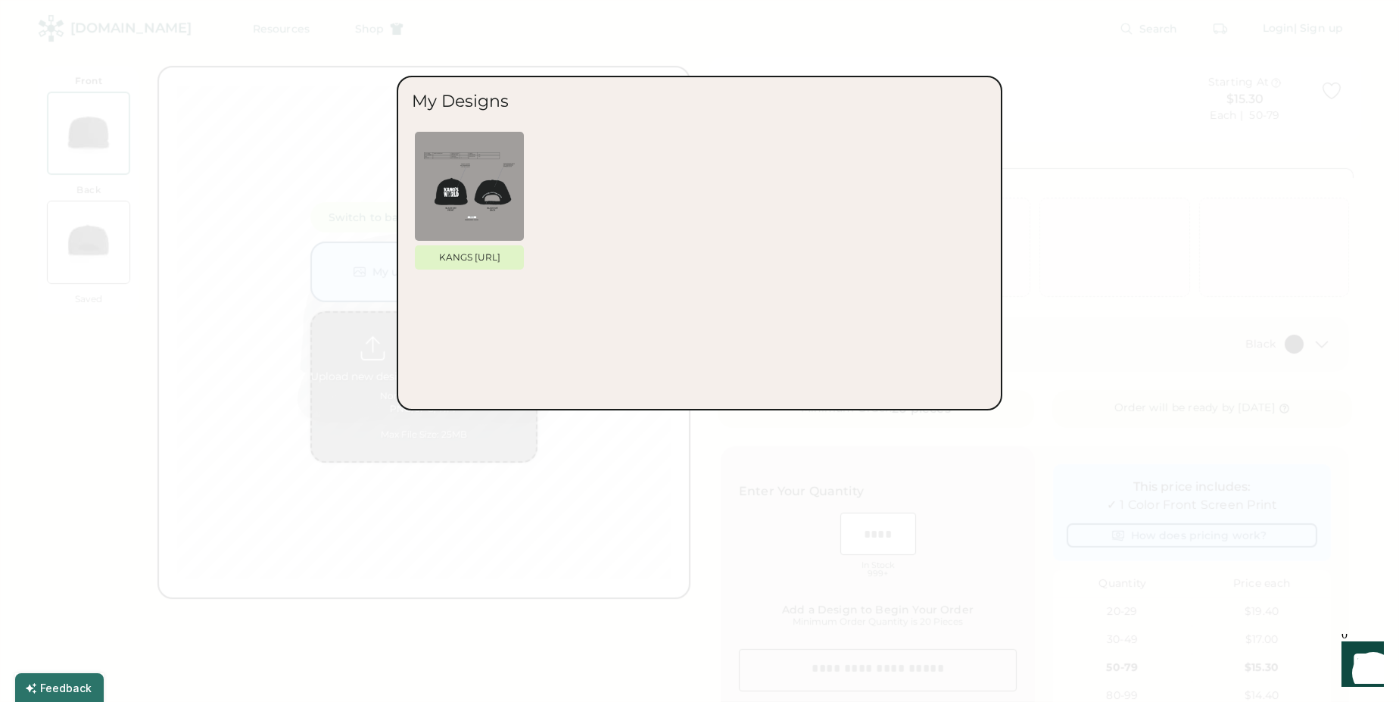
click at [363, 216] on div at bounding box center [699, 351] width 1399 height 702
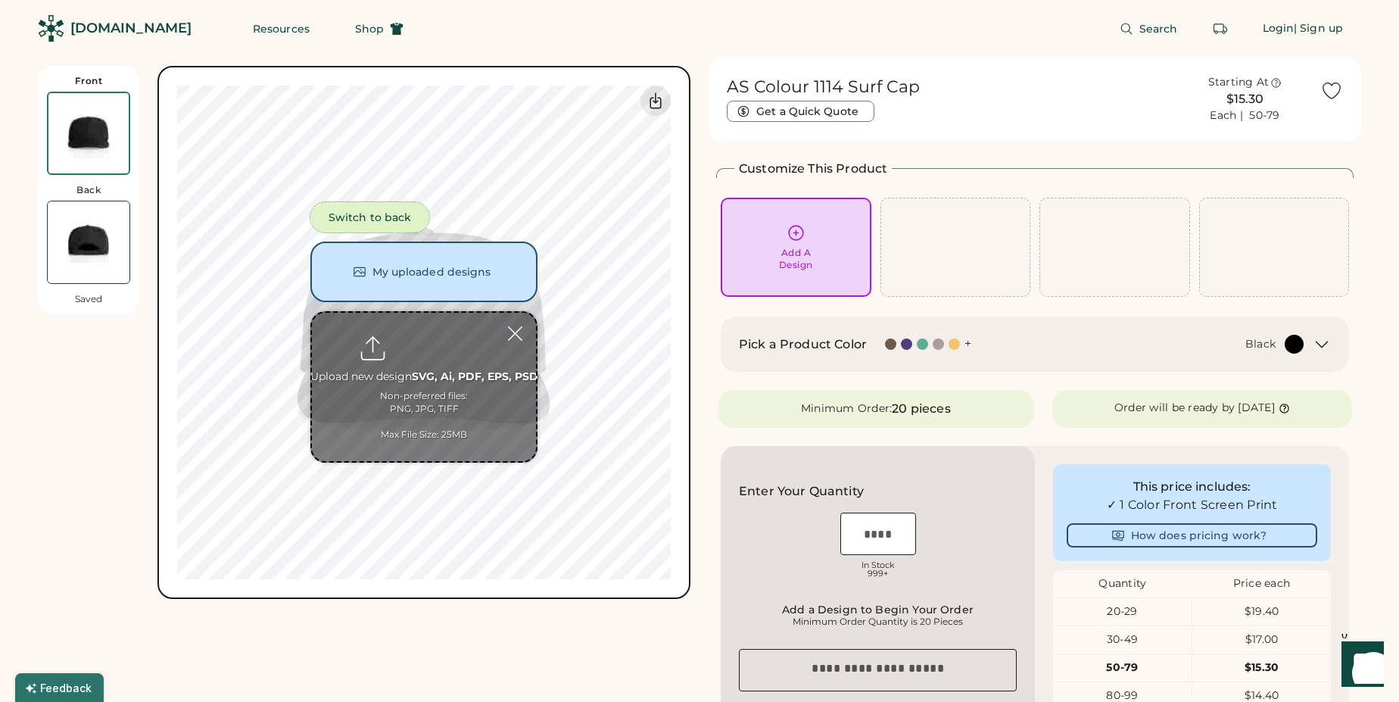
click at [362, 220] on button "Switch to back" at bounding box center [369, 217] width 119 height 30
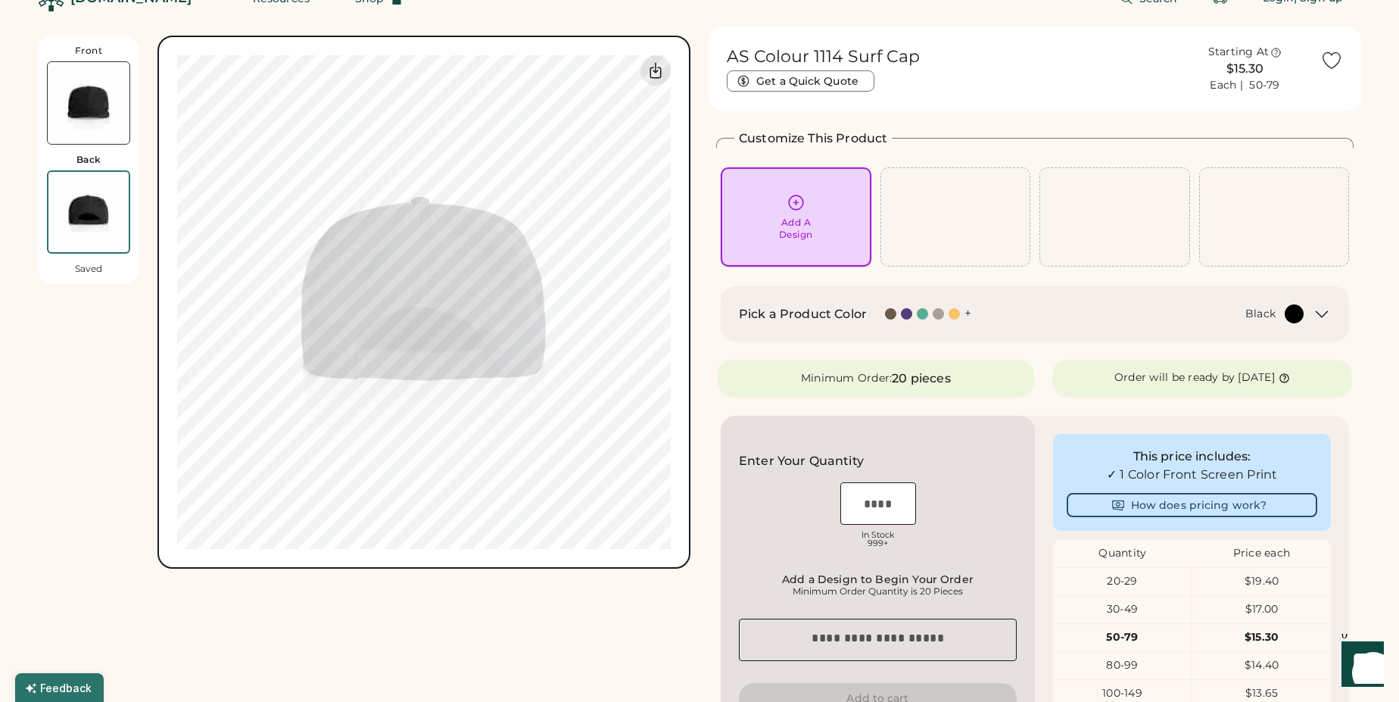
click at [821, 215] on div "Add A Design" at bounding box center [795, 217] width 129 height 48
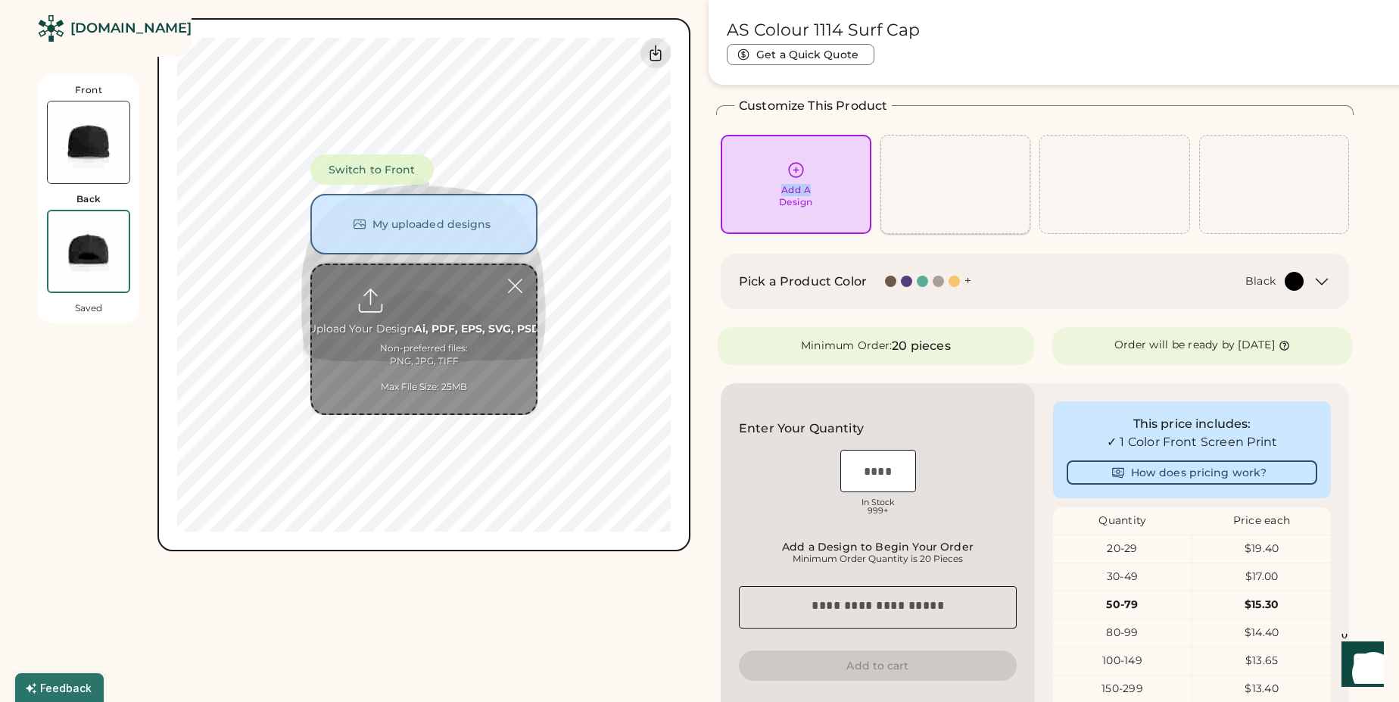
scroll to position [66, 0]
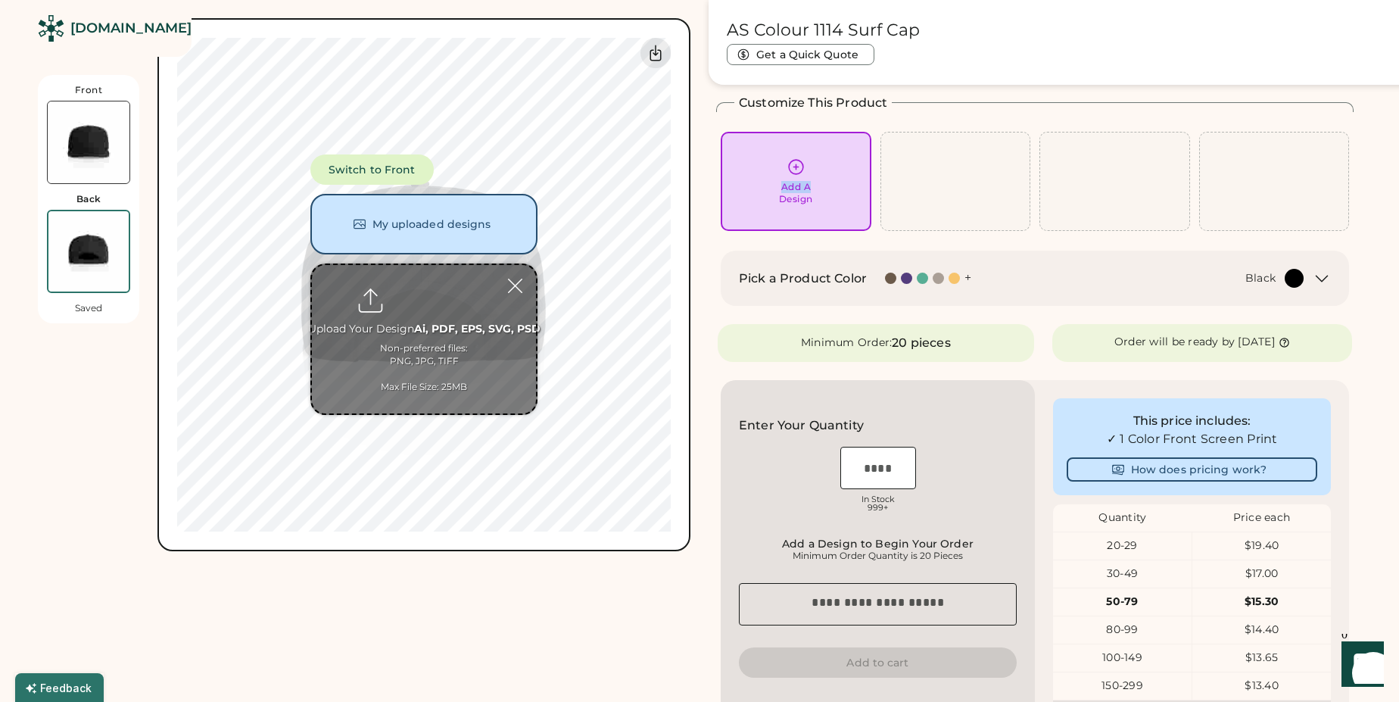
click at [433, 303] on input "file" at bounding box center [424, 339] width 224 height 148
type input "**********"
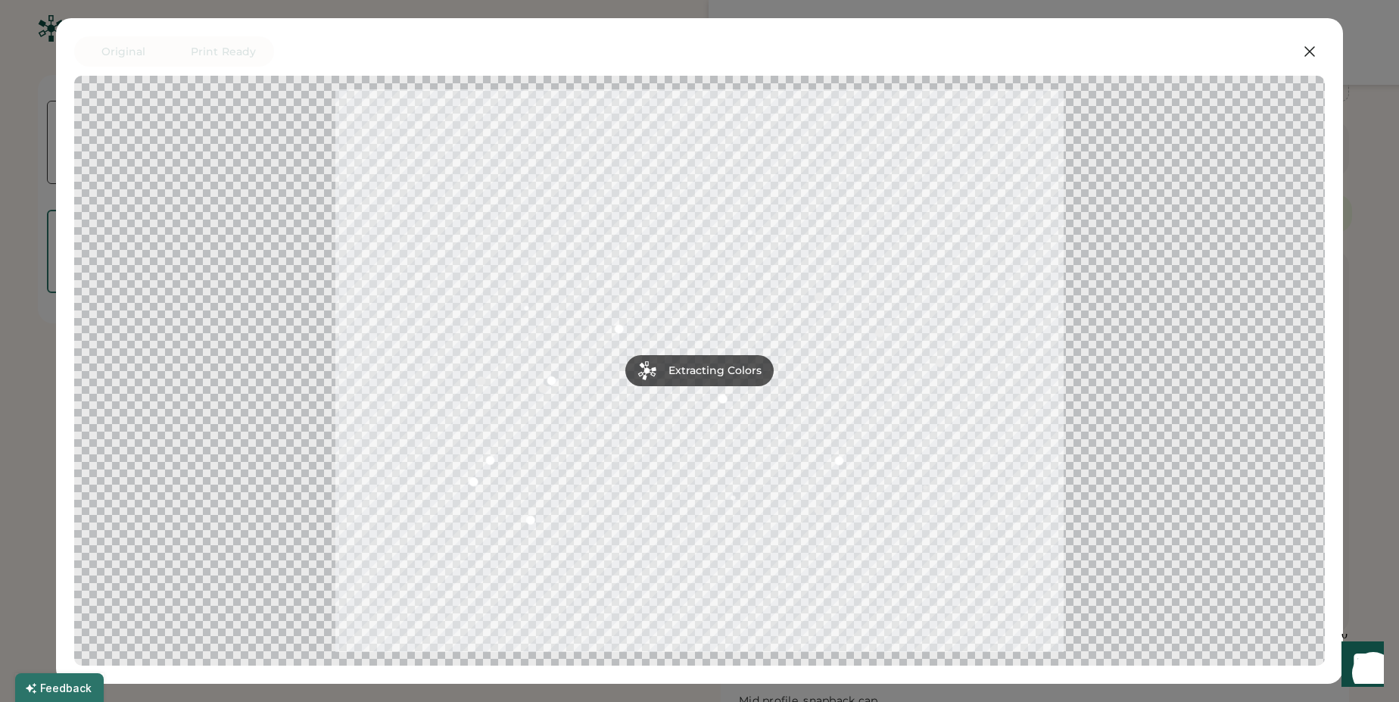
scroll to position [204, 0]
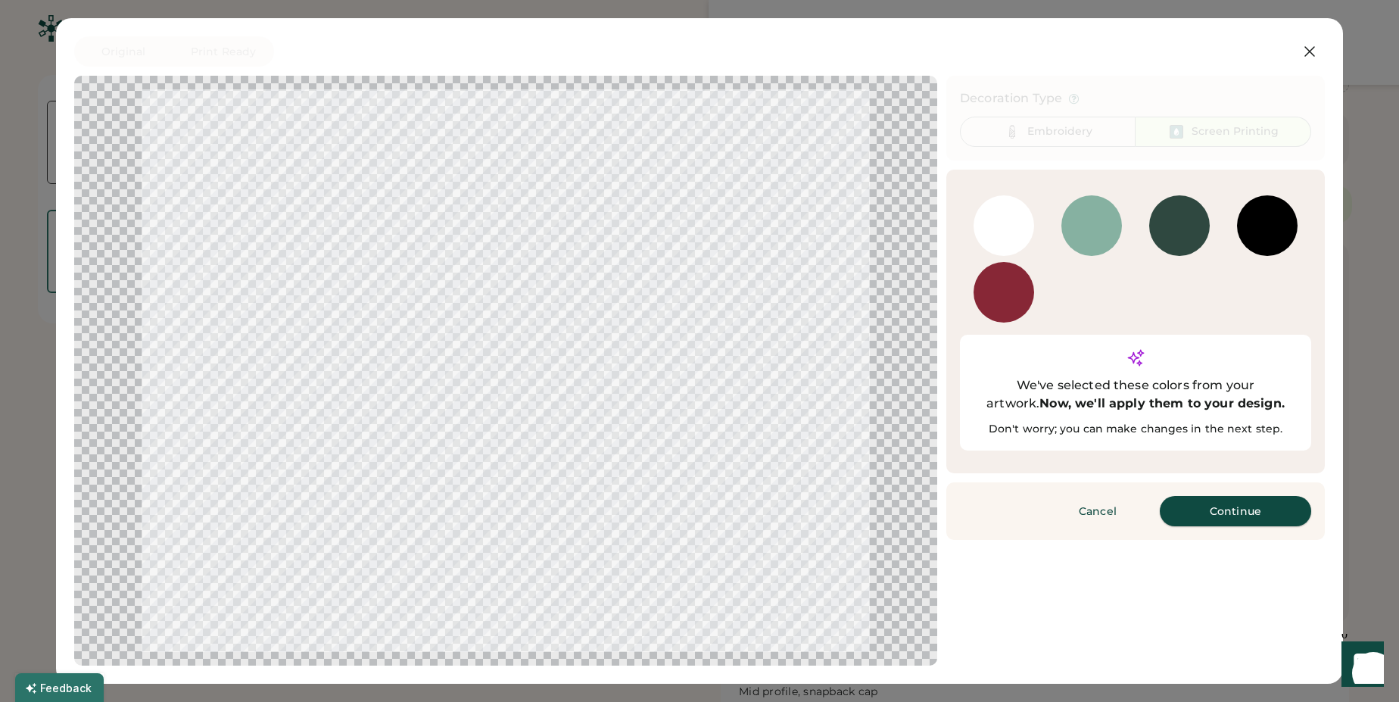
click at [1193, 496] on button "Continue" at bounding box center [1234, 511] width 151 height 30
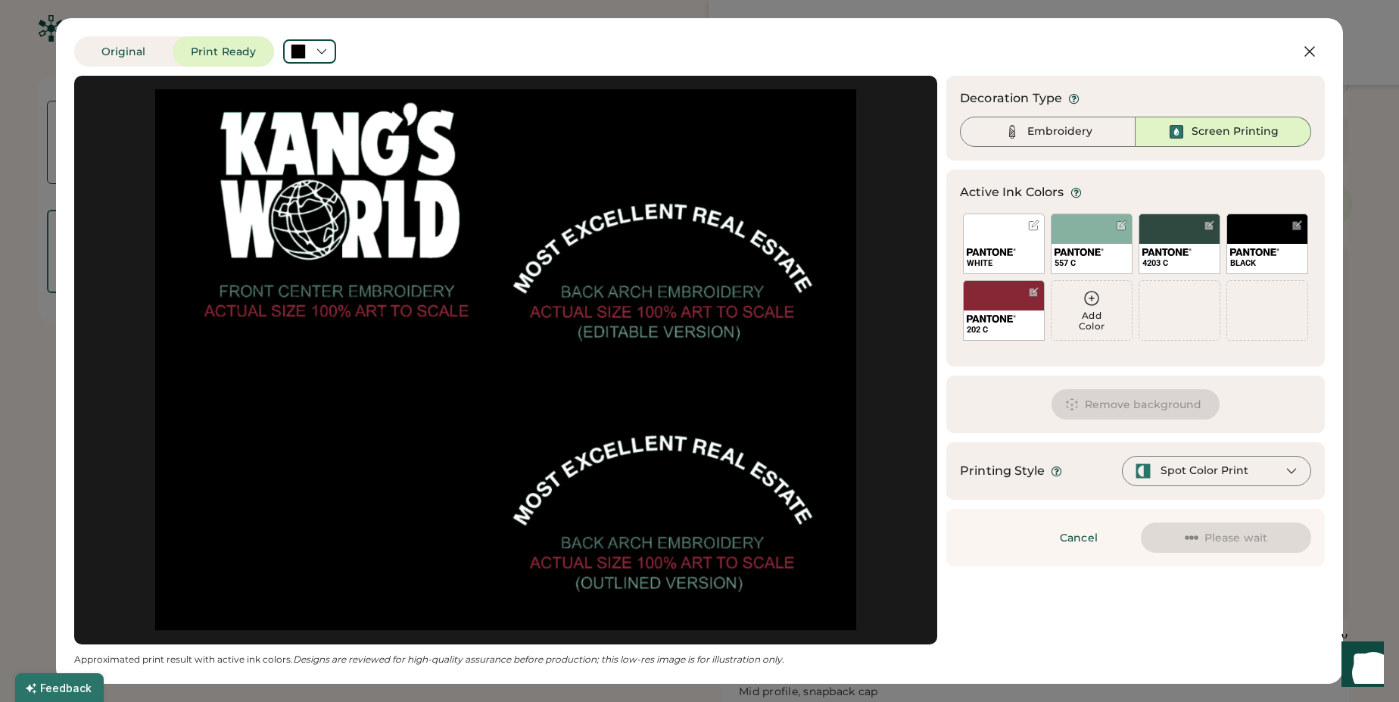
drag, startPoint x: 706, startPoint y: 329, endPoint x: 692, endPoint y: 328, distance: 14.4
click at [706, 329] on div at bounding box center [505, 359] width 835 height 541
click at [377, 206] on div at bounding box center [505, 359] width 835 height 541
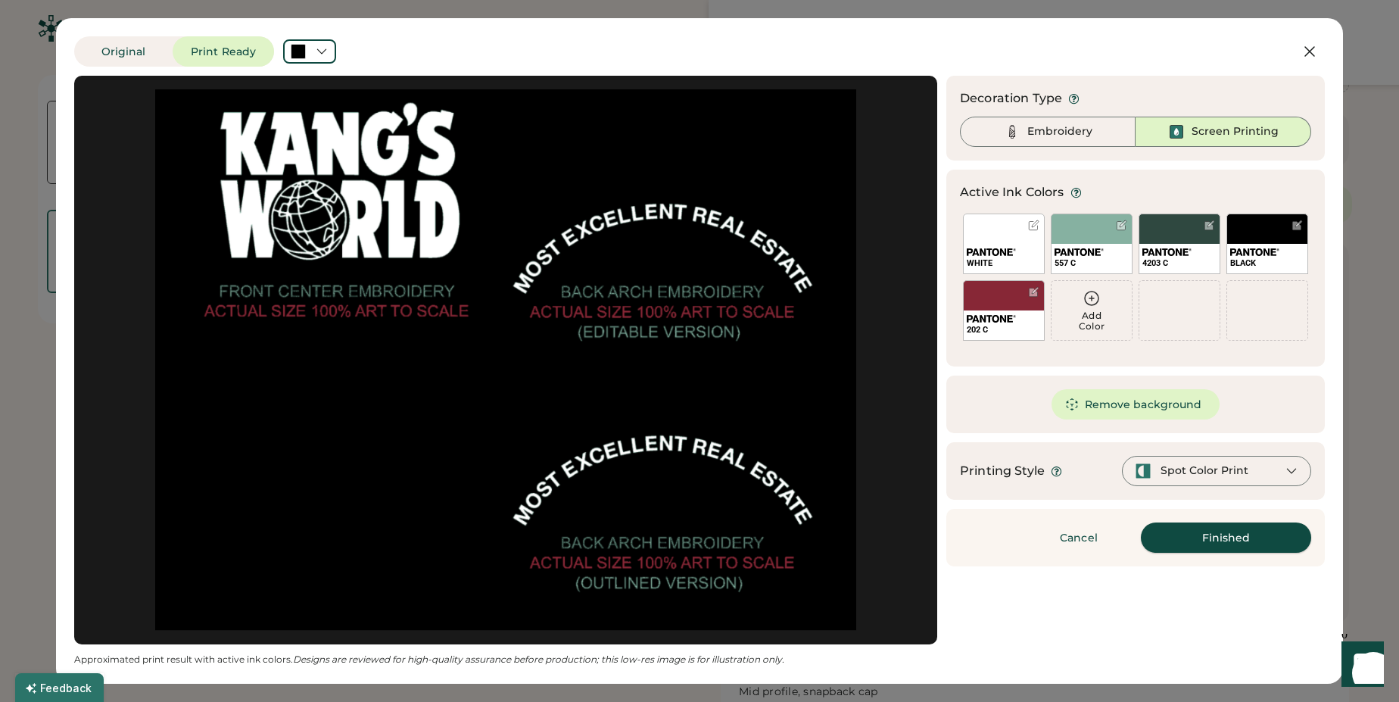
click at [1252, 540] on button "Finished" at bounding box center [1225, 537] width 170 height 30
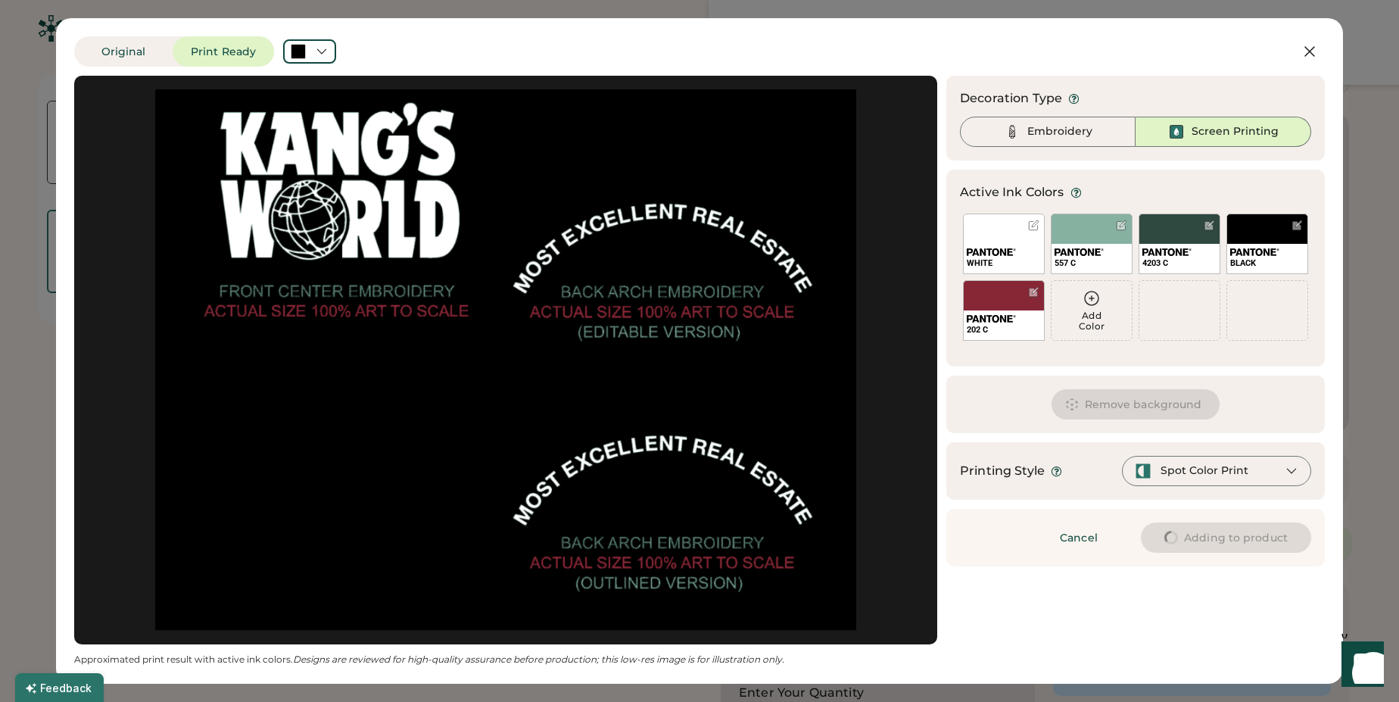
type input "****"
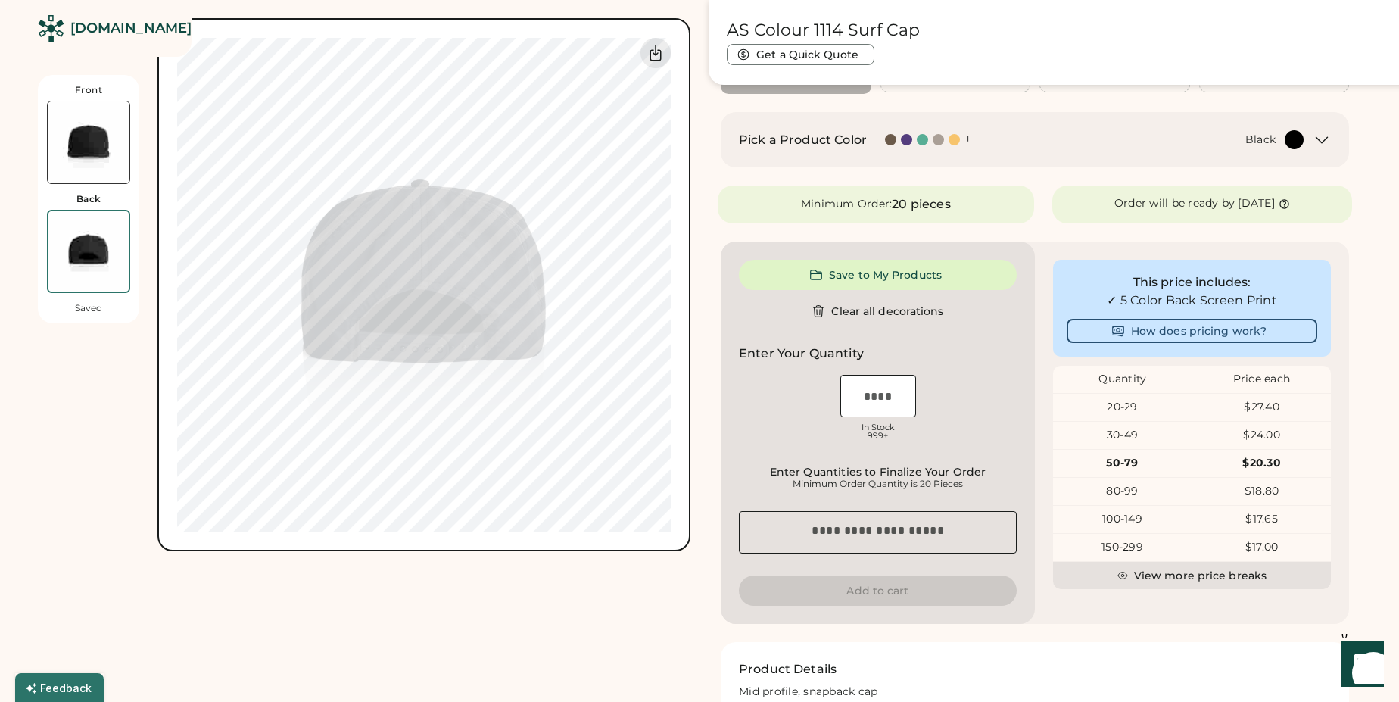
type input "****"
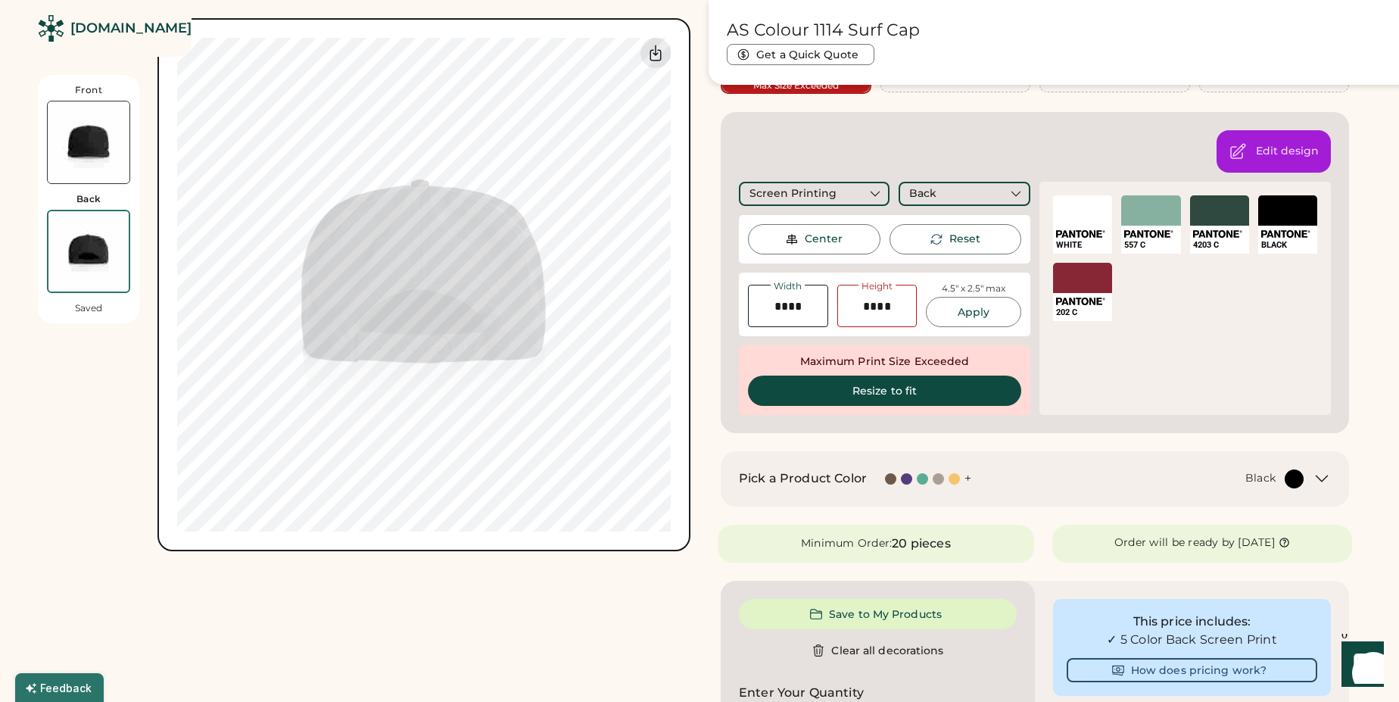
click at [82, 162] on img at bounding box center [89, 142] width 82 height 82
type input "****"
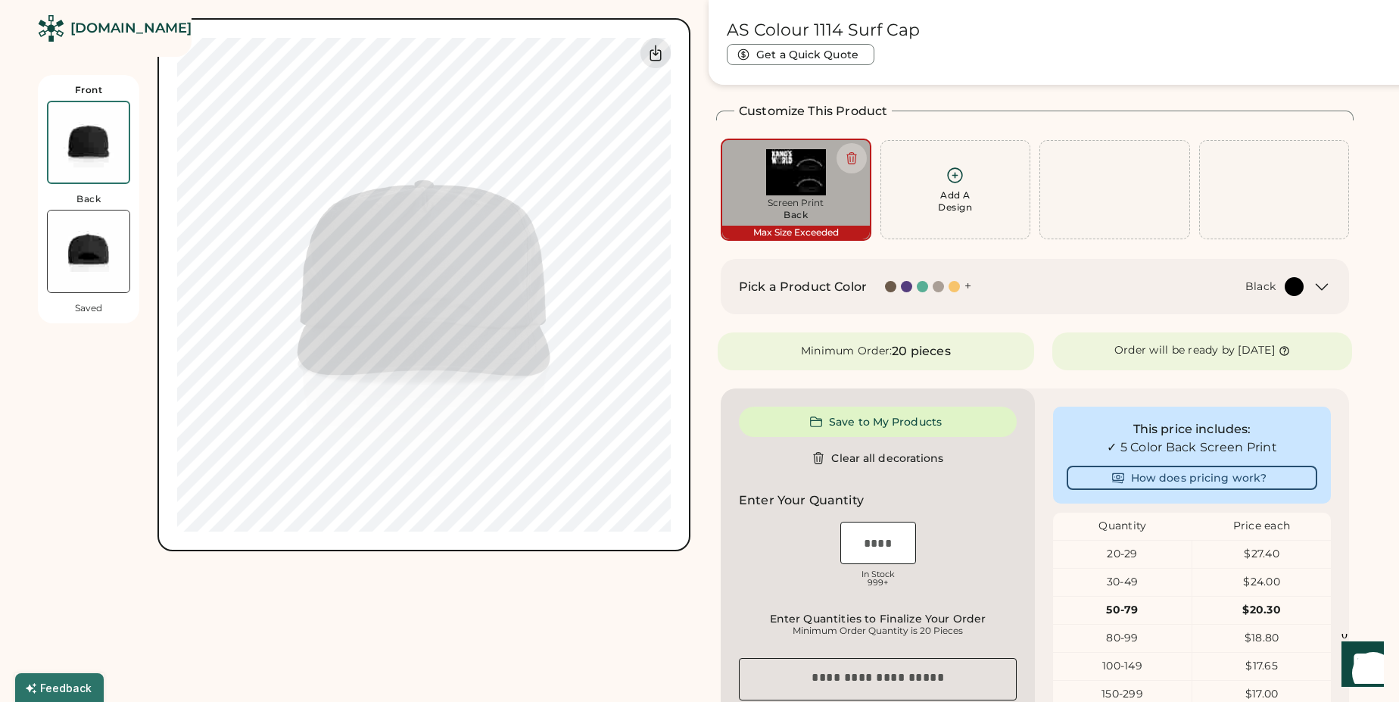
scroll to position [54, 0]
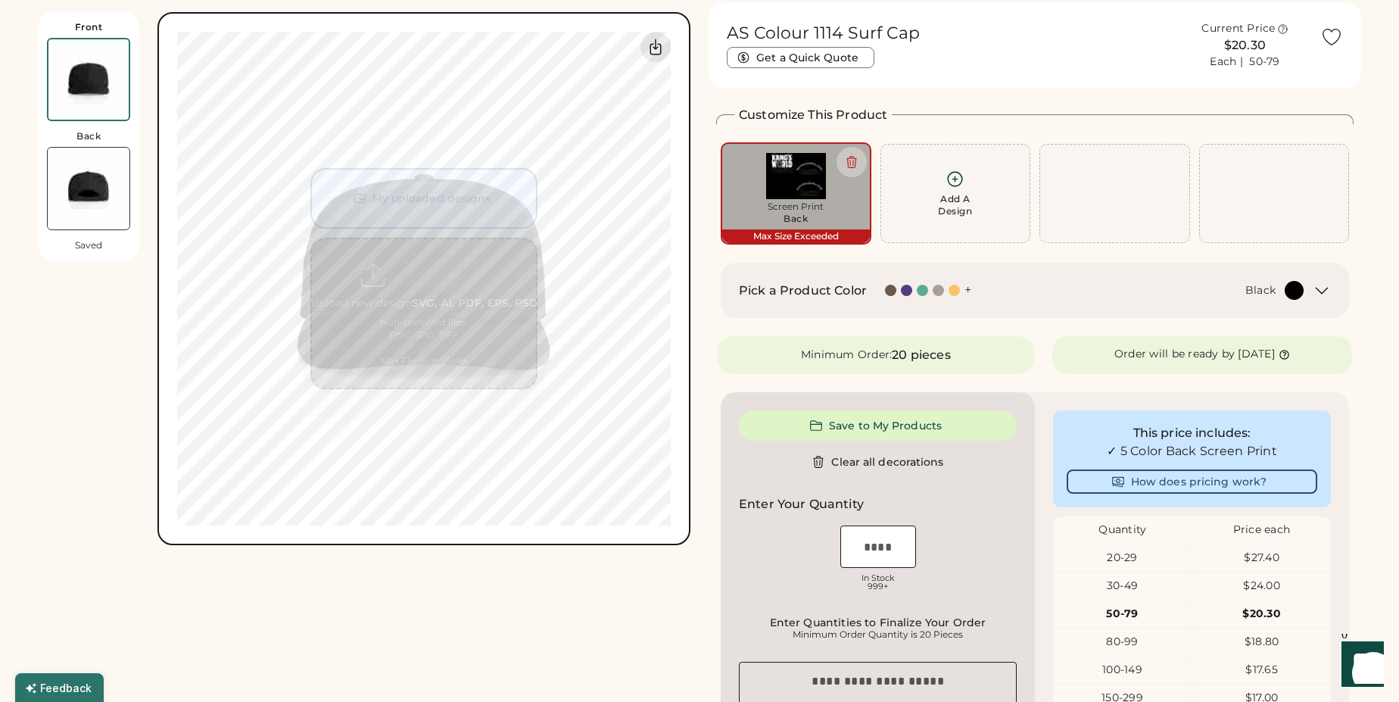
click at [809, 185] on img at bounding box center [795, 176] width 129 height 46
type input "****"
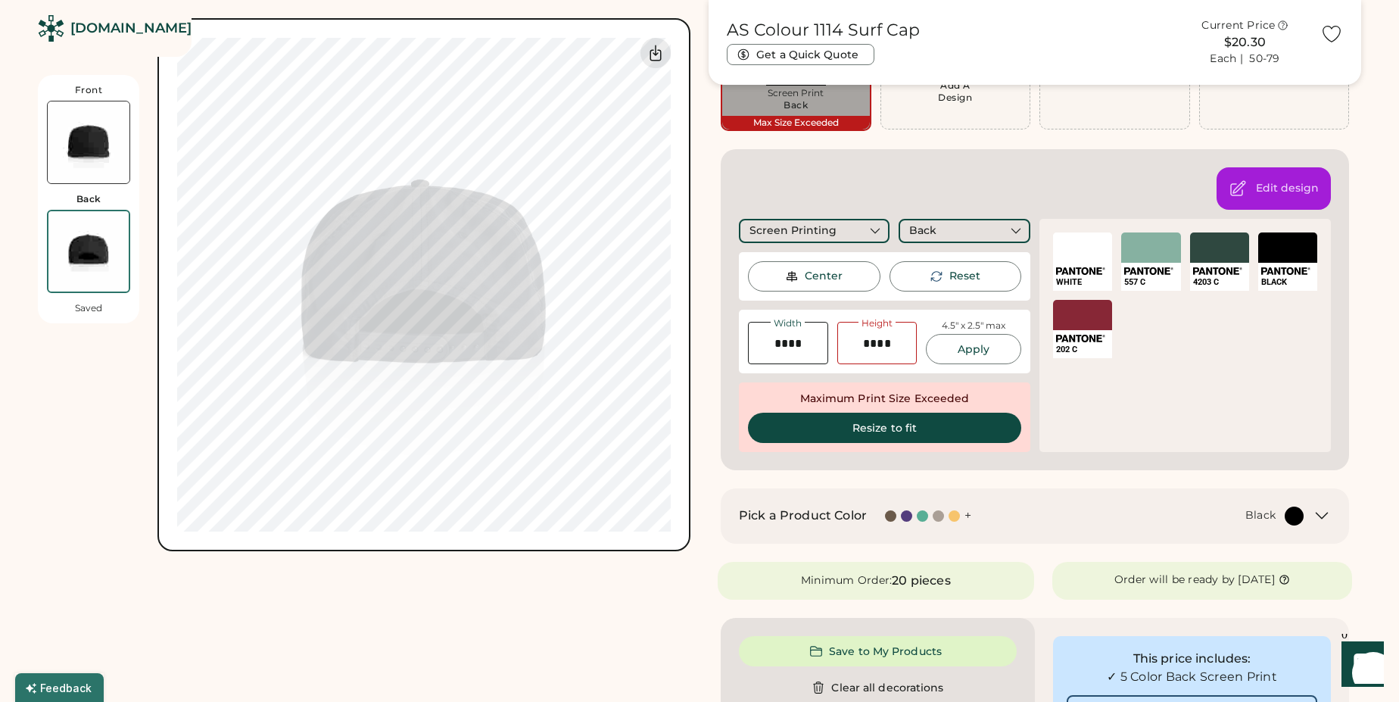
scroll to position [0, 0]
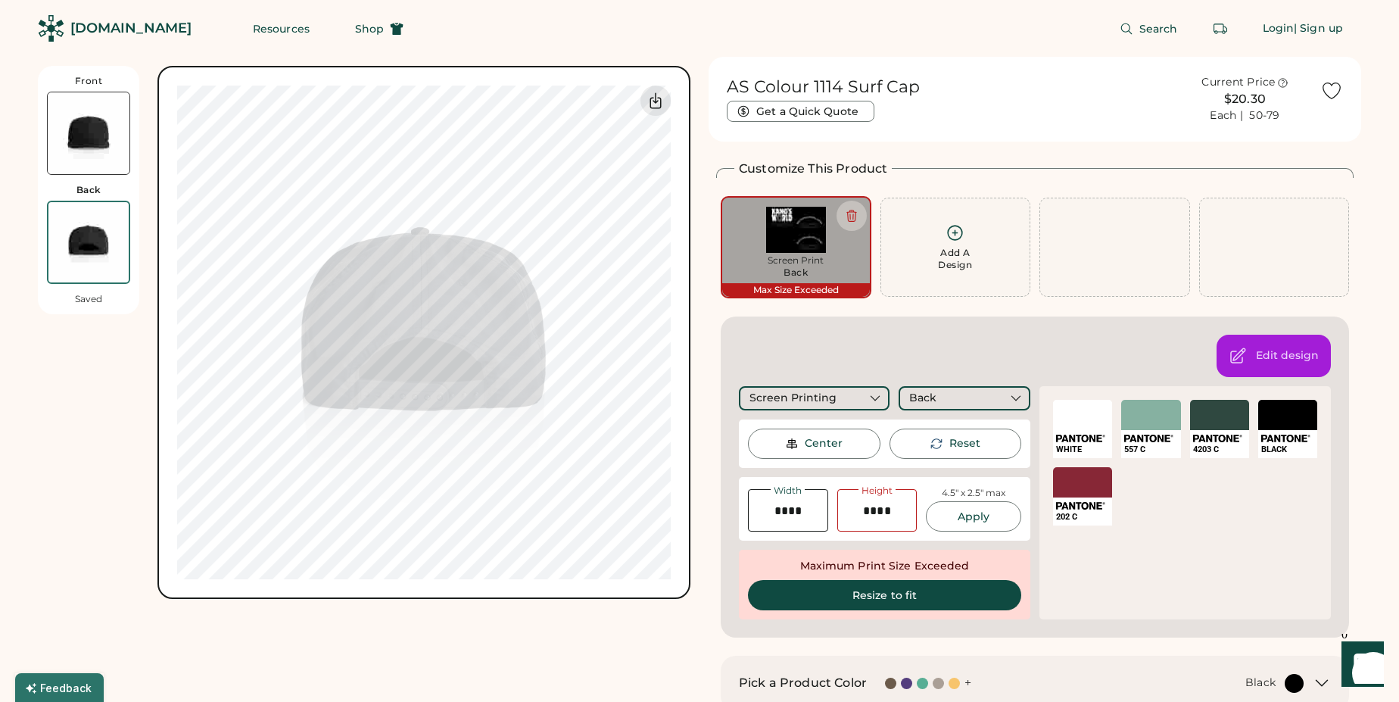
click at [120, 36] on div "[DOMAIN_NAME]" at bounding box center [130, 28] width 121 height 19
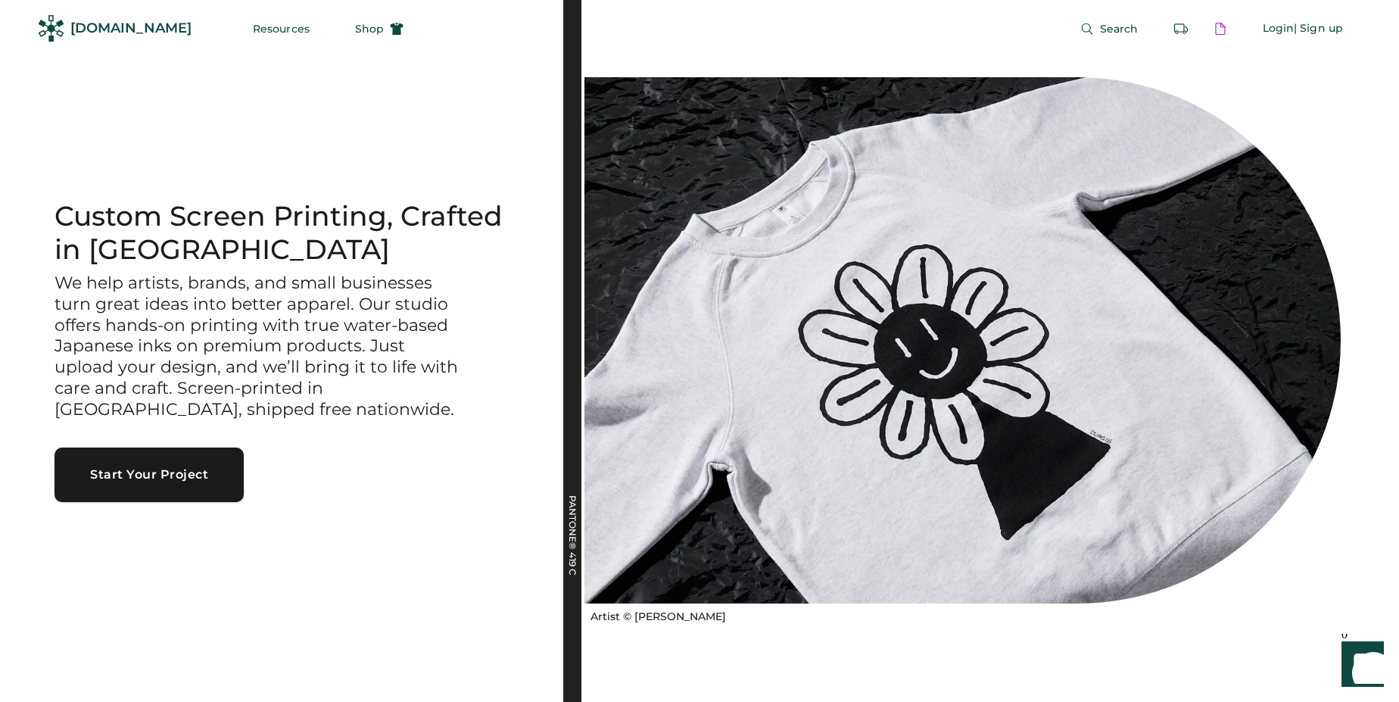
click at [155, 487] on button "Start Your Project" at bounding box center [148, 474] width 189 height 54
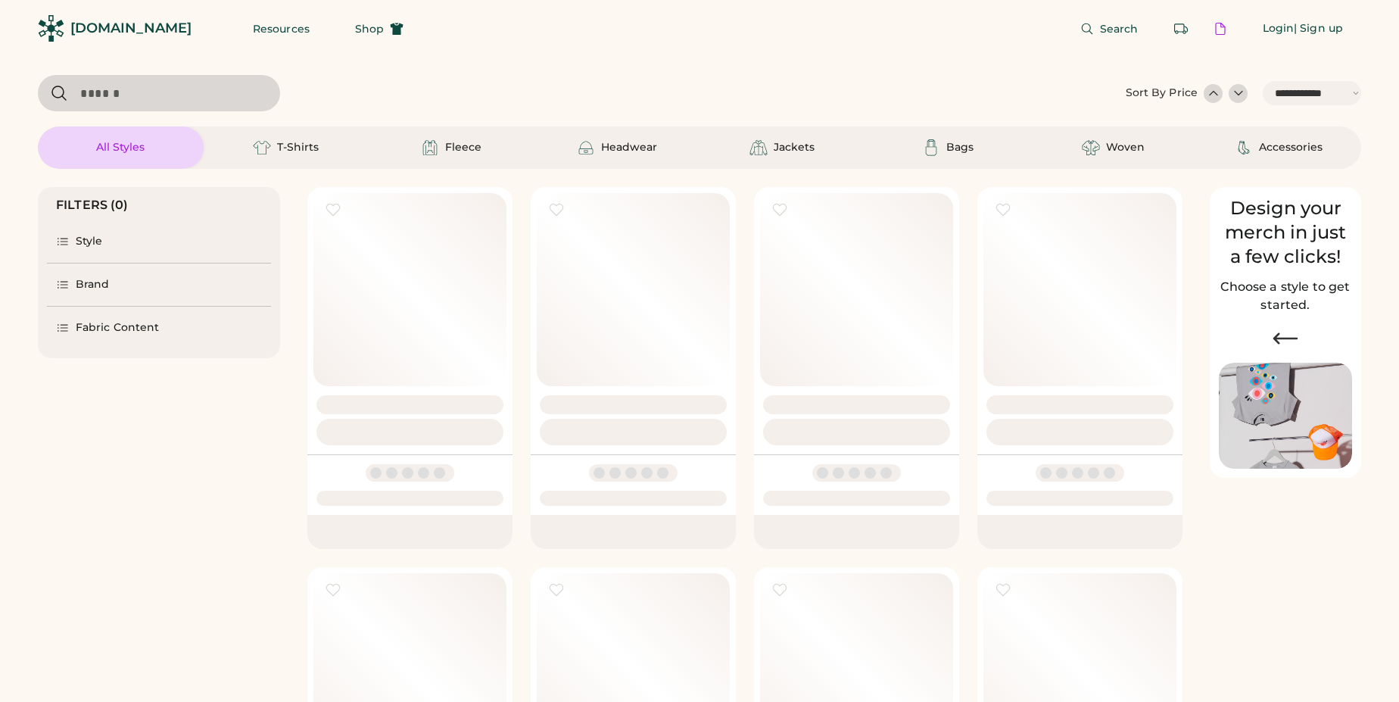
select select "*****"
select select "*"
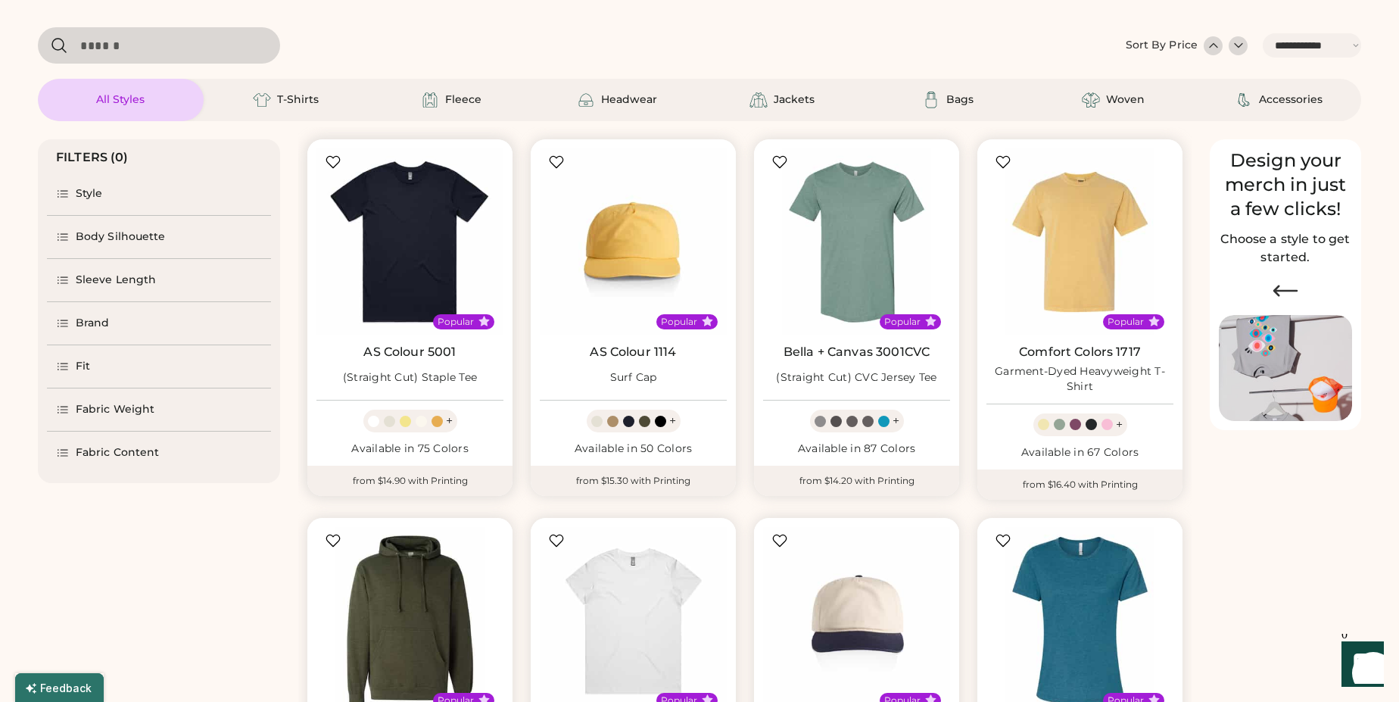
select select "*****"
select select "*"
